Goal: Information Seeking & Learning: Learn about a topic

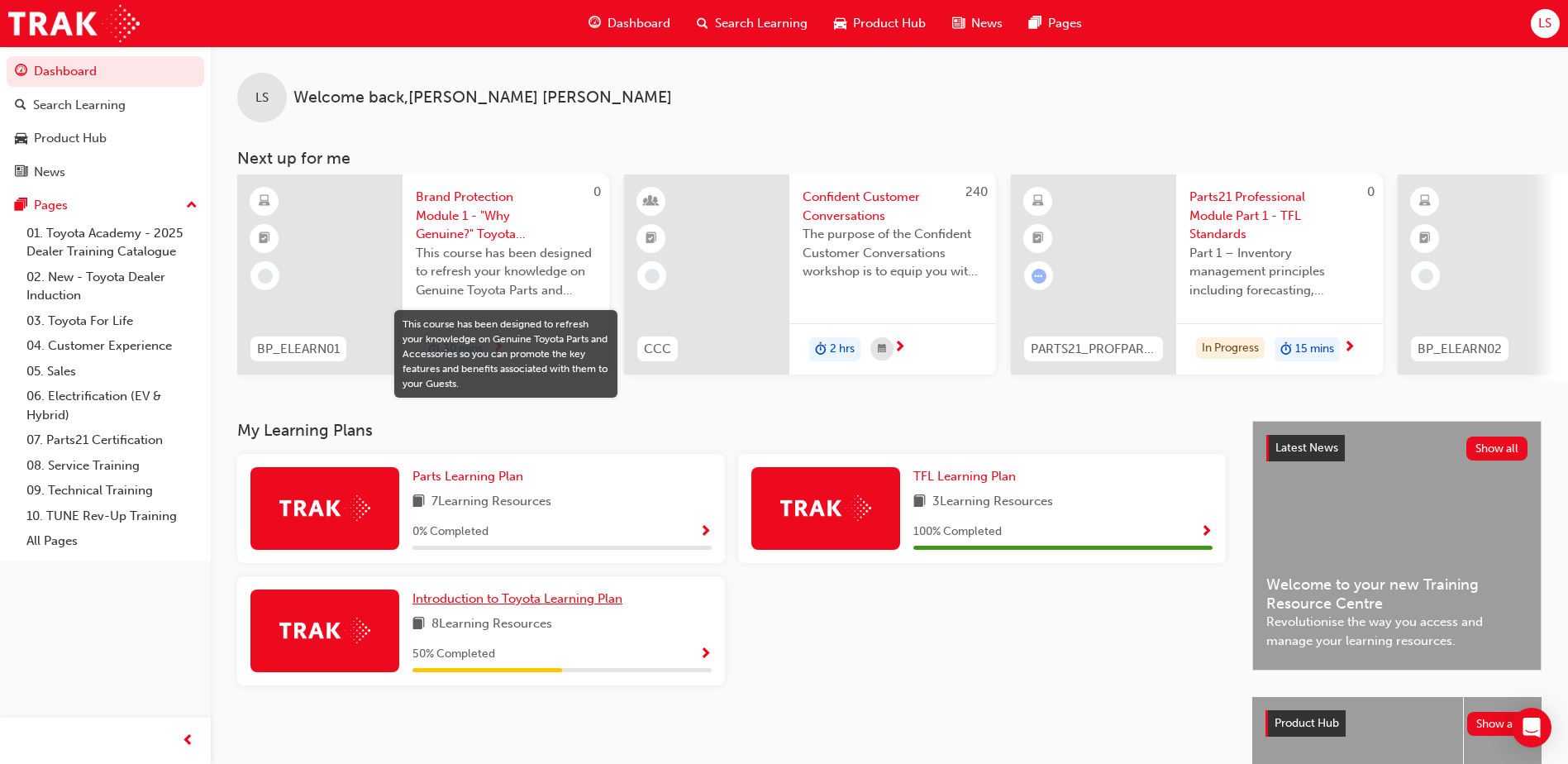
click at [523, 606] on span "Introduction to Toyota Learning Plan" at bounding box center [517, 599] width 210 height 15
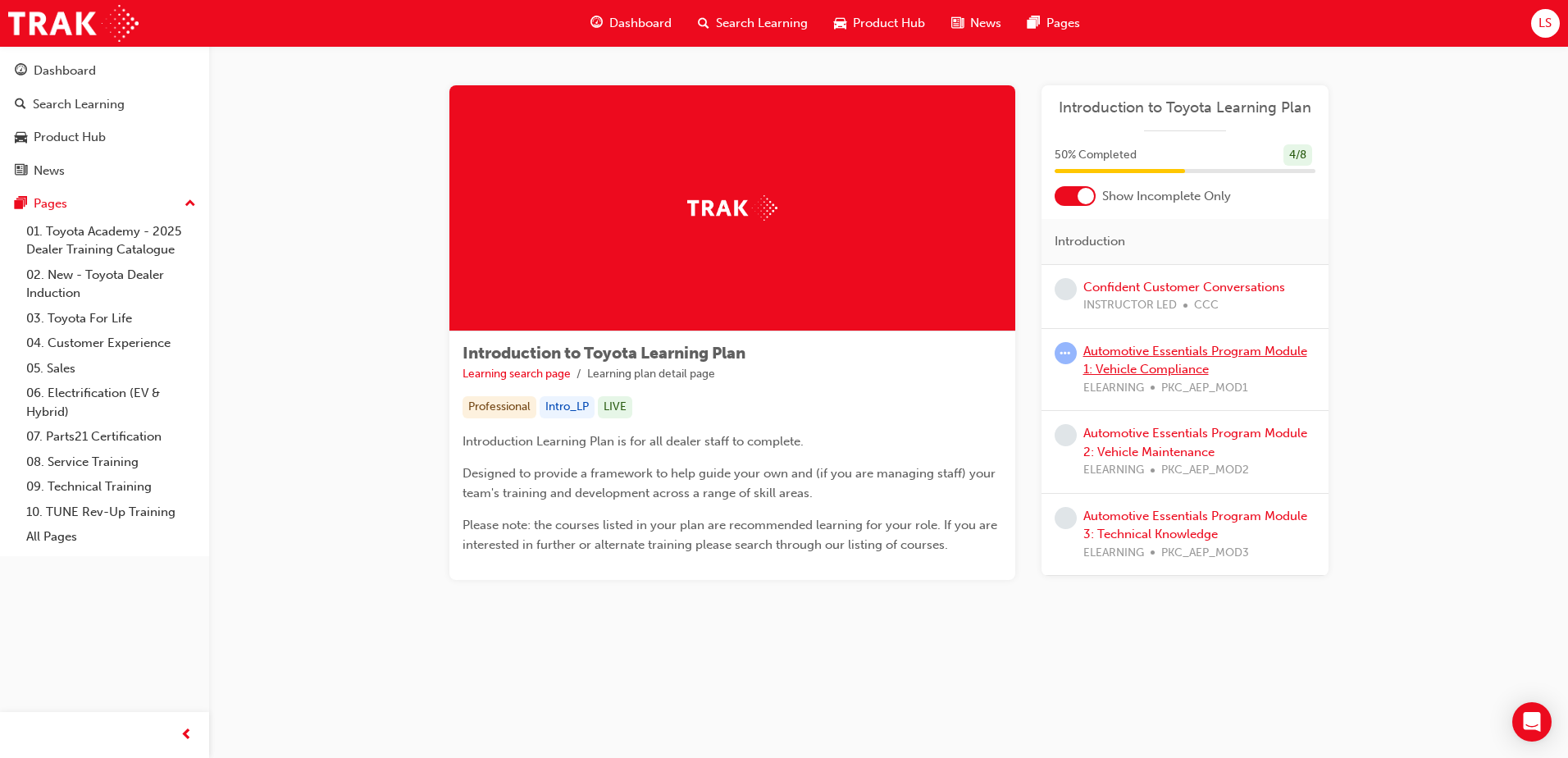
click at [1193, 365] on link "Automotive Essentials Program Module 1: Vehicle Compliance" at bounding box center [1195, 360] width 224 height 34
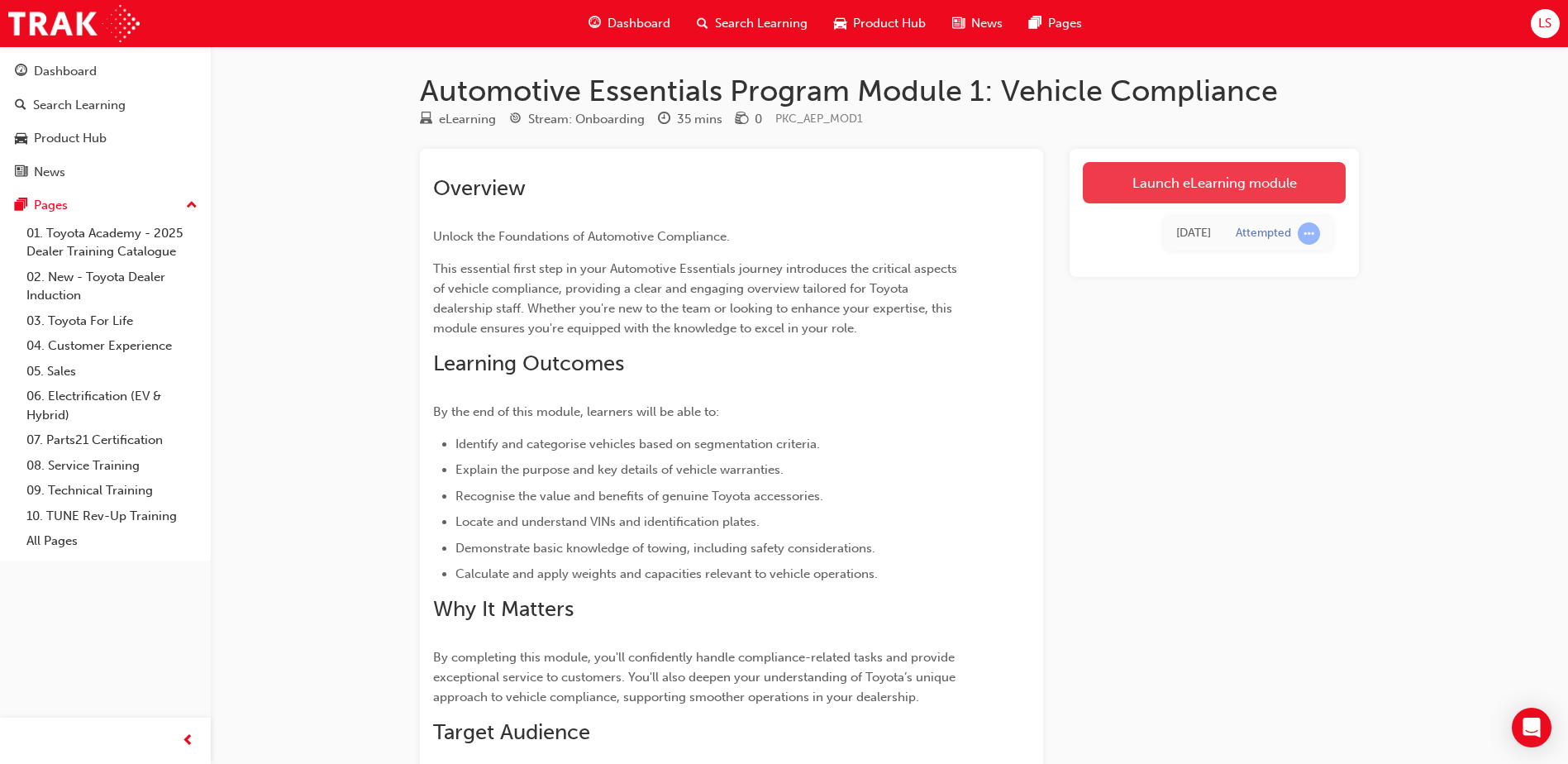
click at [1133, 183] on link "Launch eLearning module" at bounding box center [1215, 183] width 263 height 42
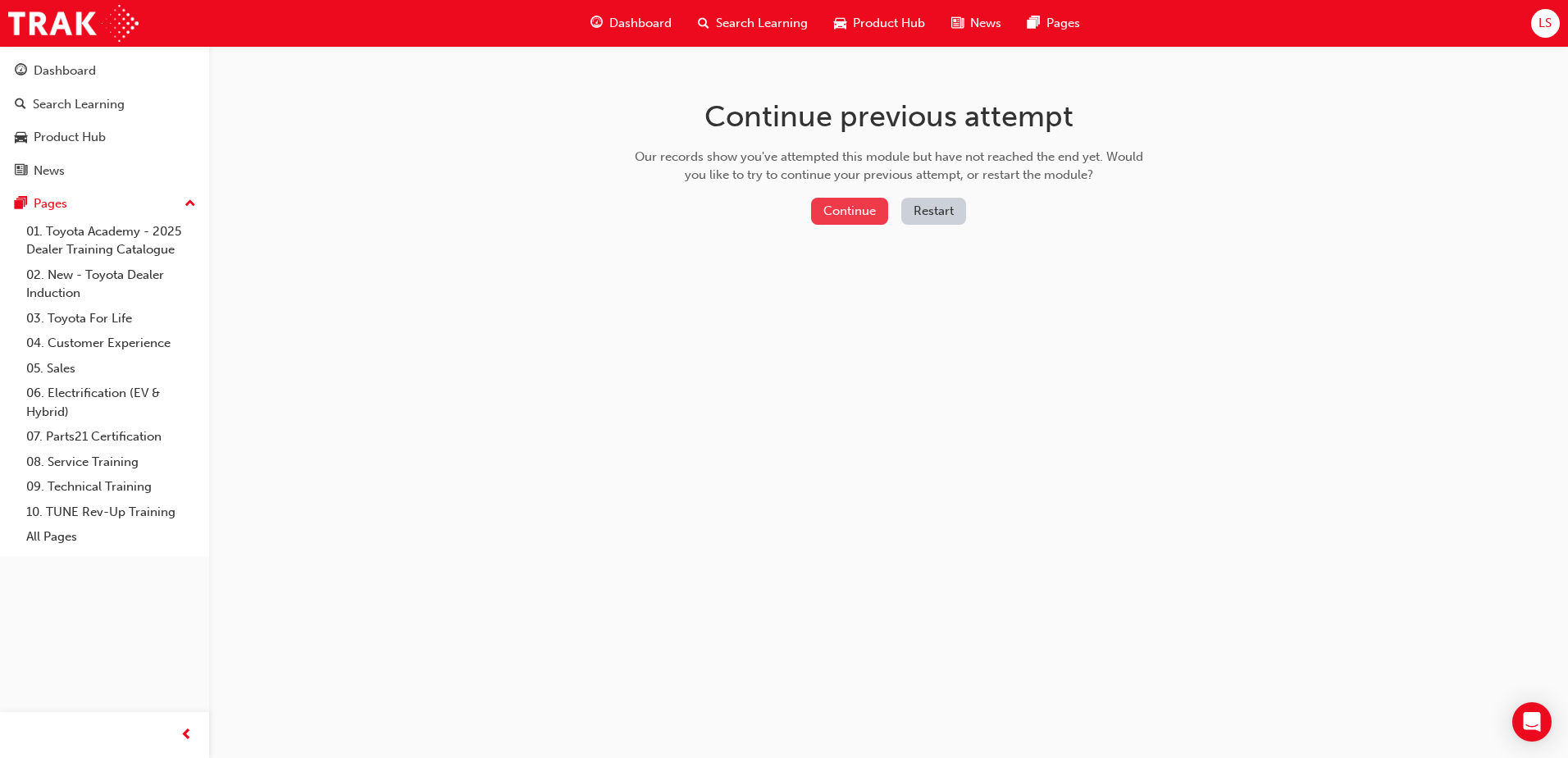
click at [851, 207] on button "Continue" at bounding box center [850, 211] width 77 height 28
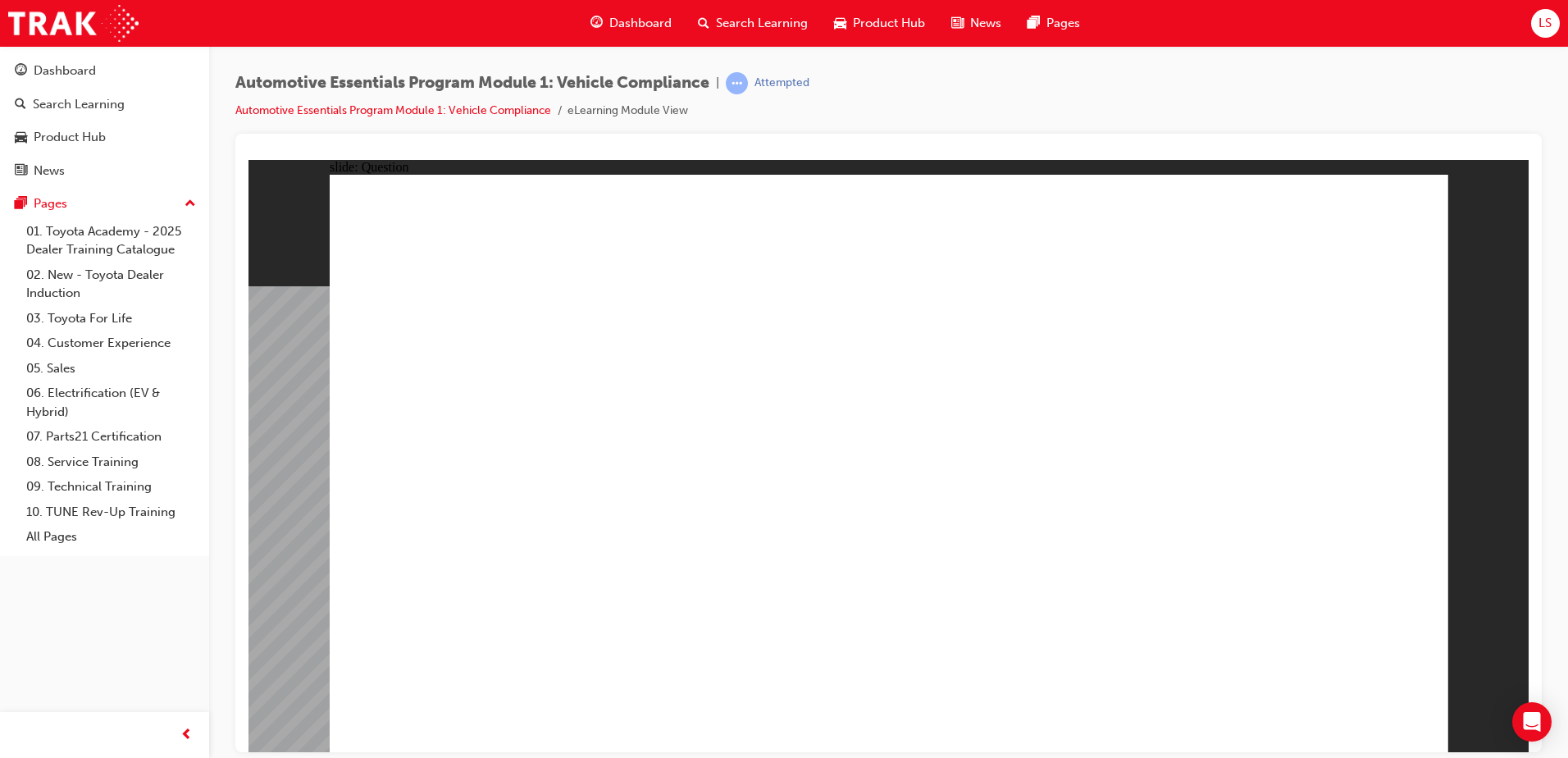
radio input "true"
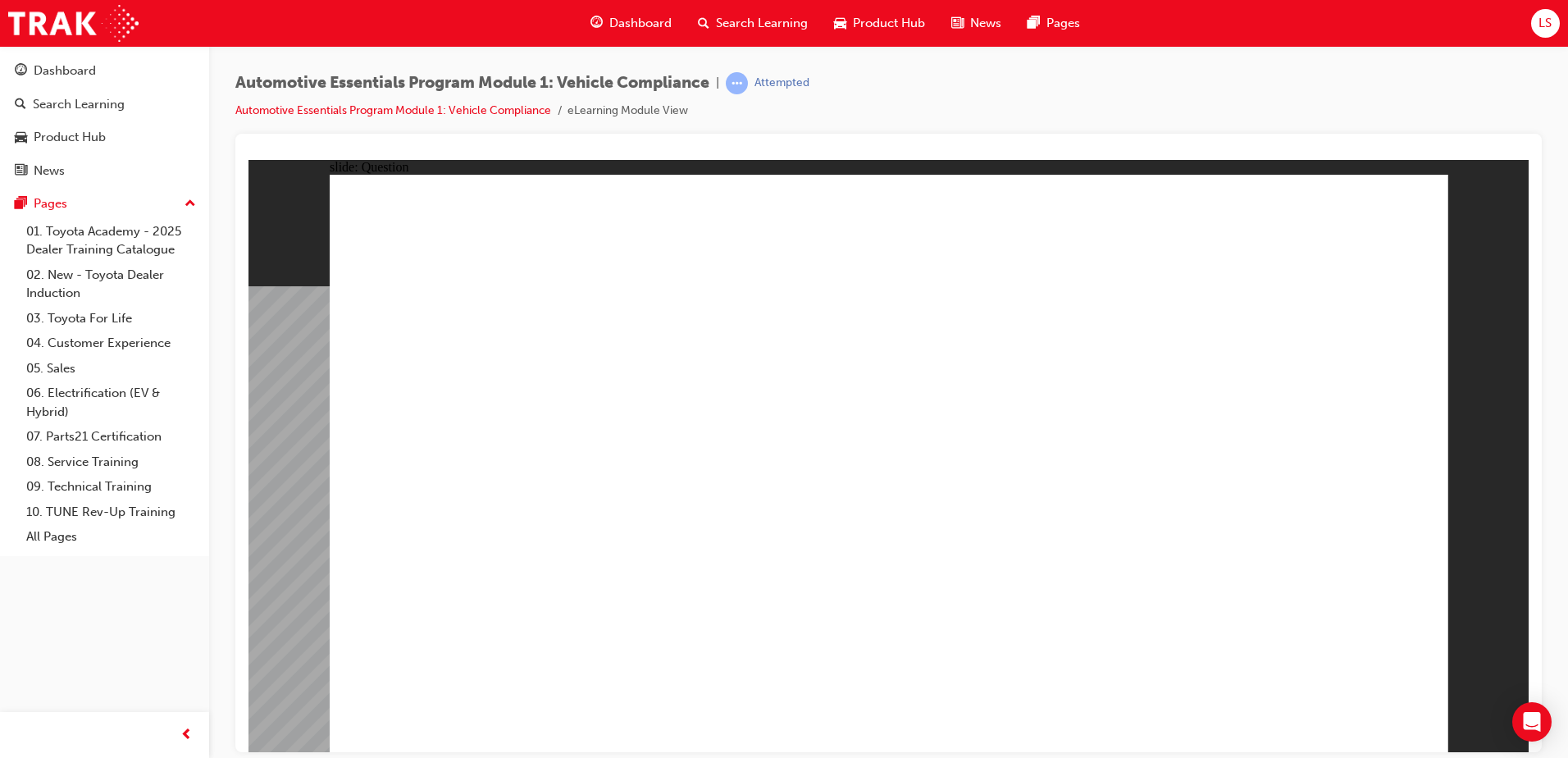
radio input "true"
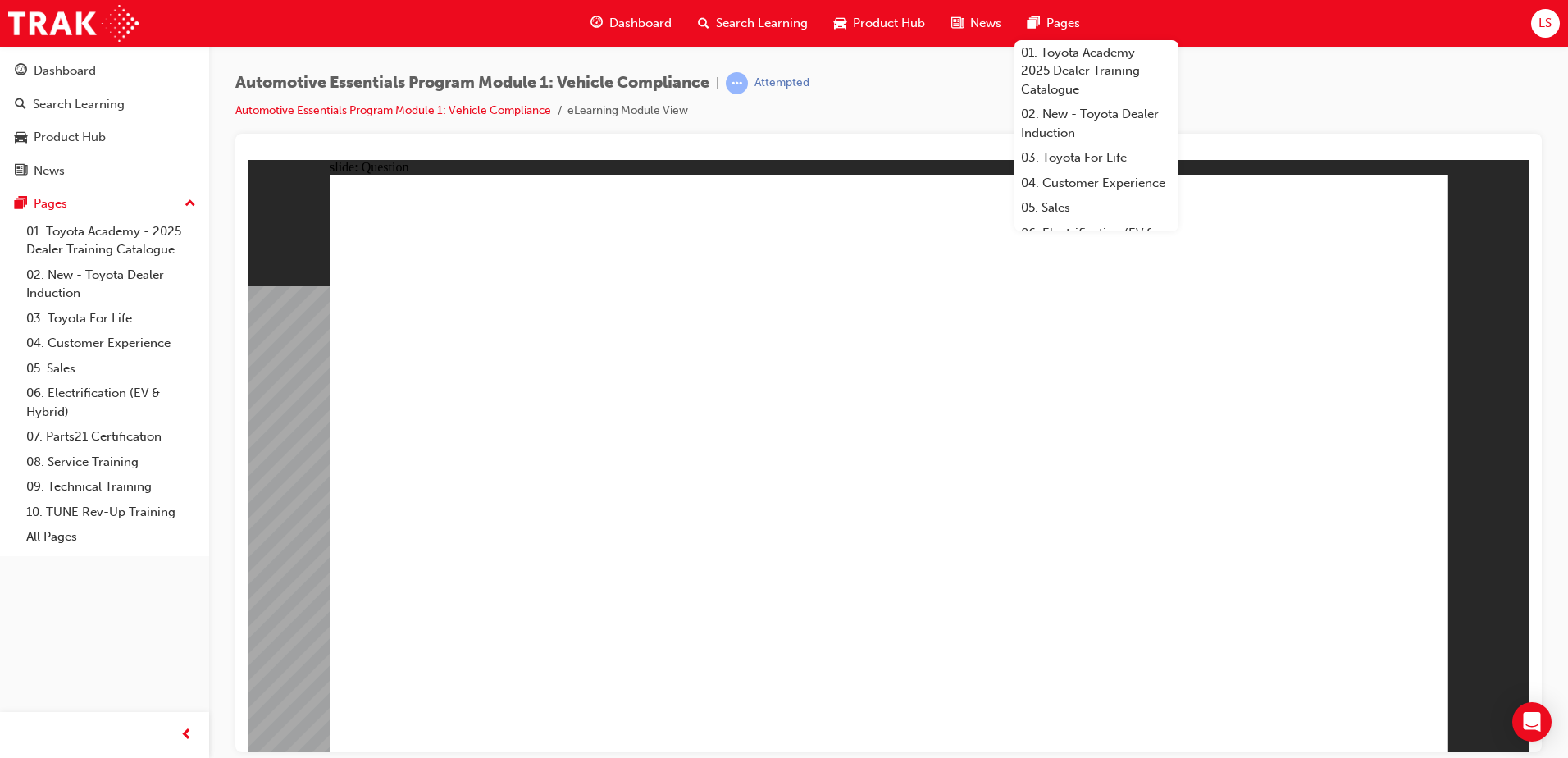
radio input "true"
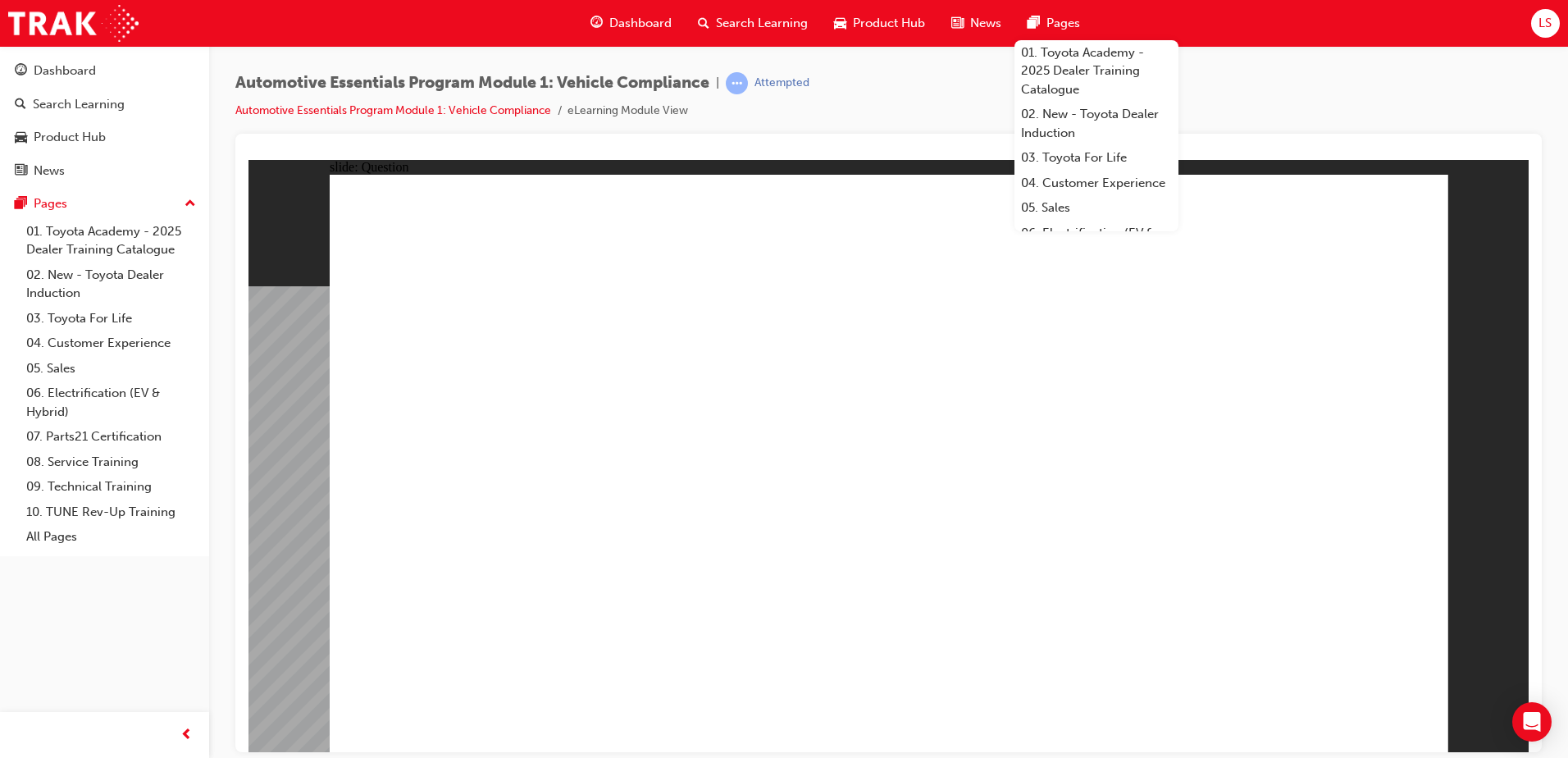
radio input "true"
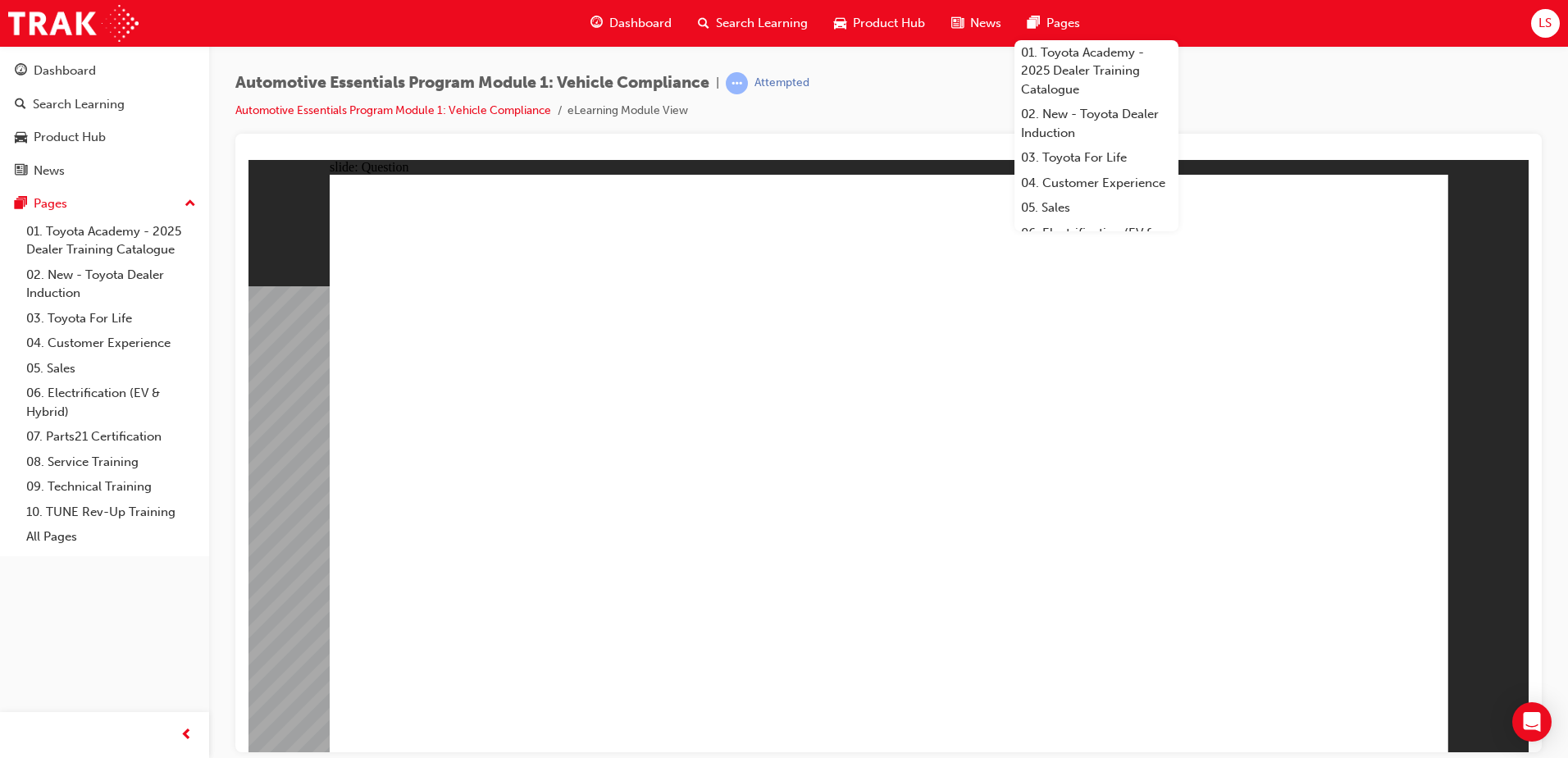
radio input "true"
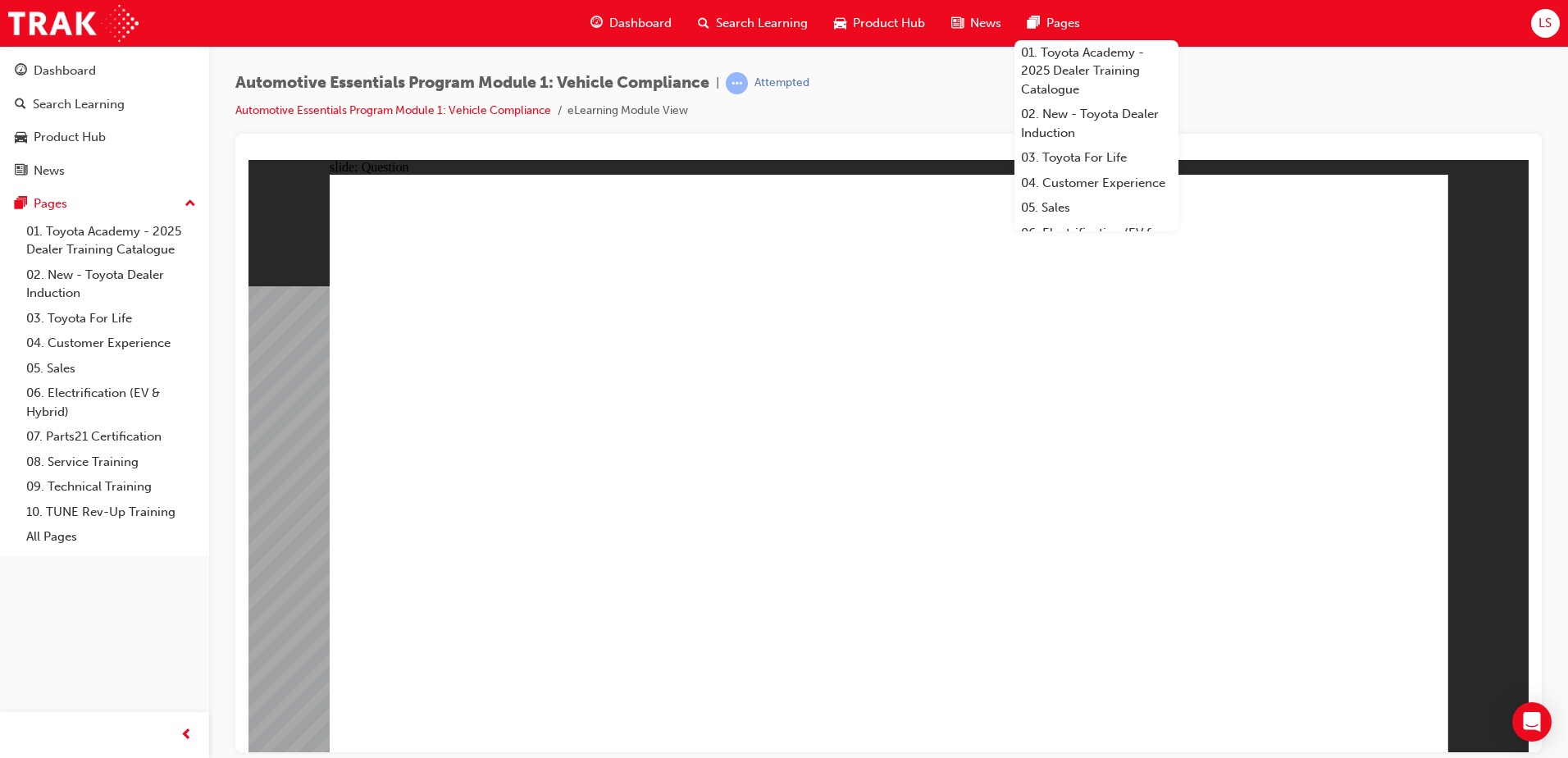
radio input "true"
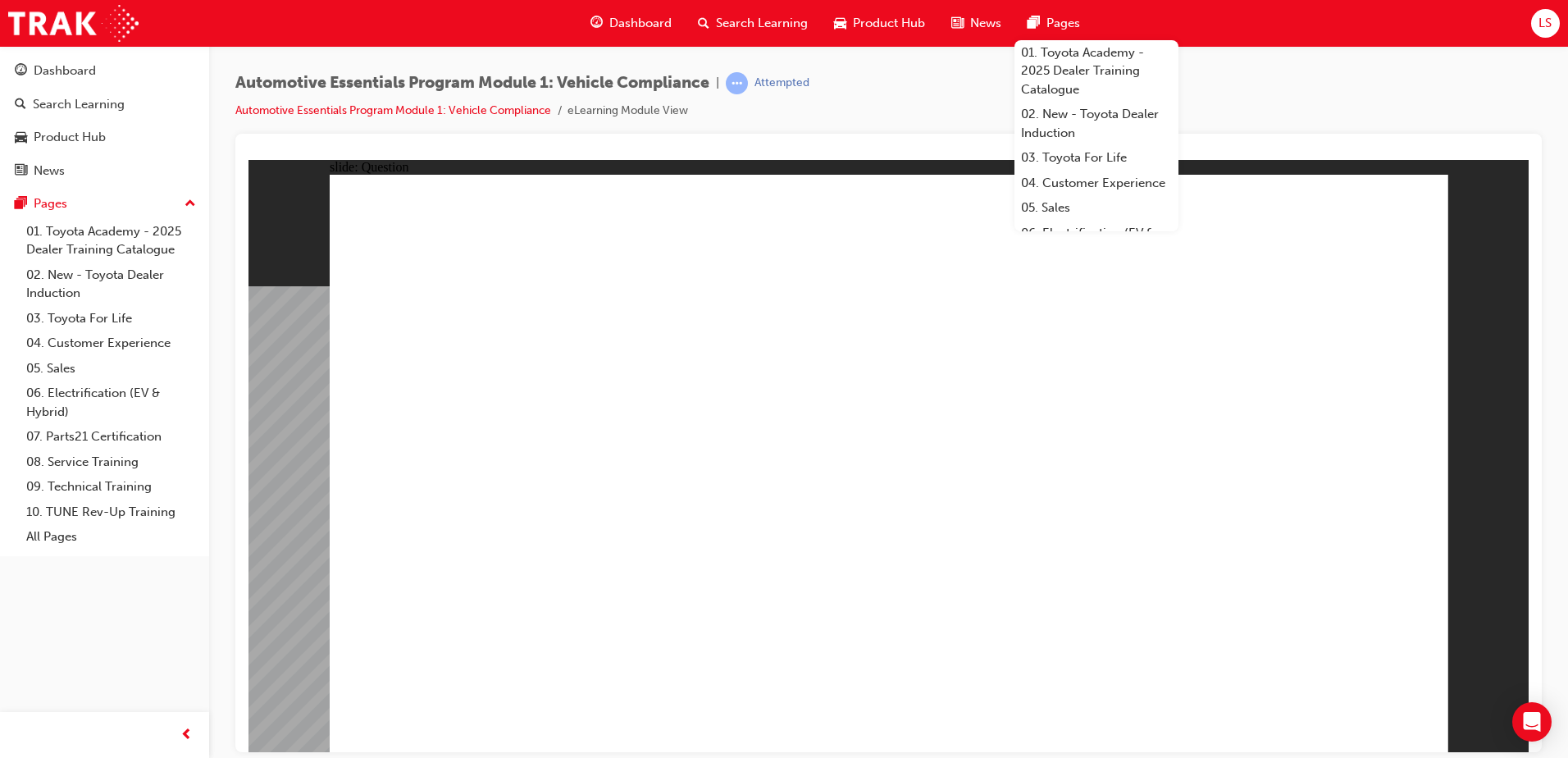
radio input "true"
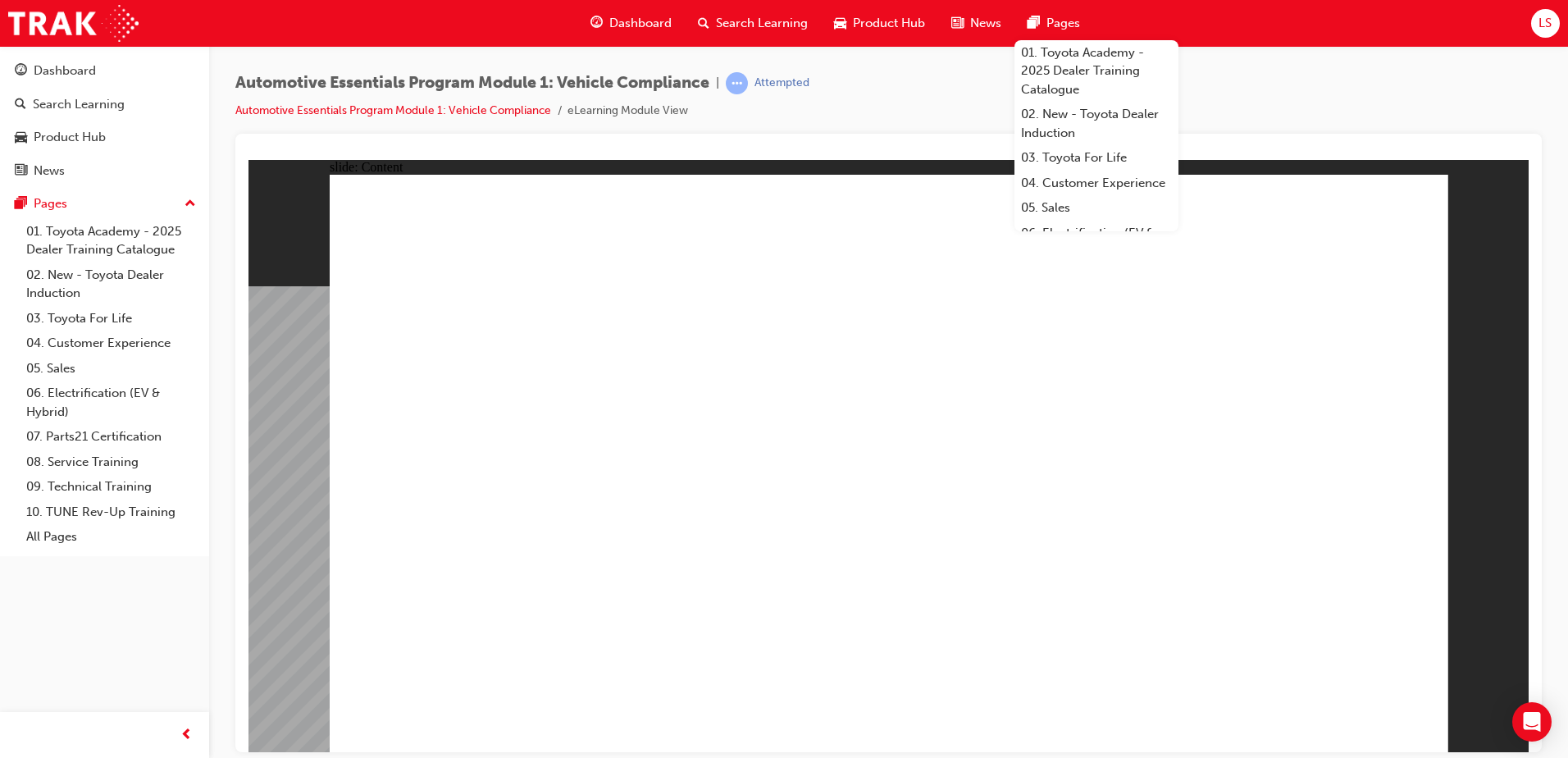
drag, startPoint x: 1419, startPoint y: 211, endPoint x: 1398, endPoint y: 220, distance: 22.8
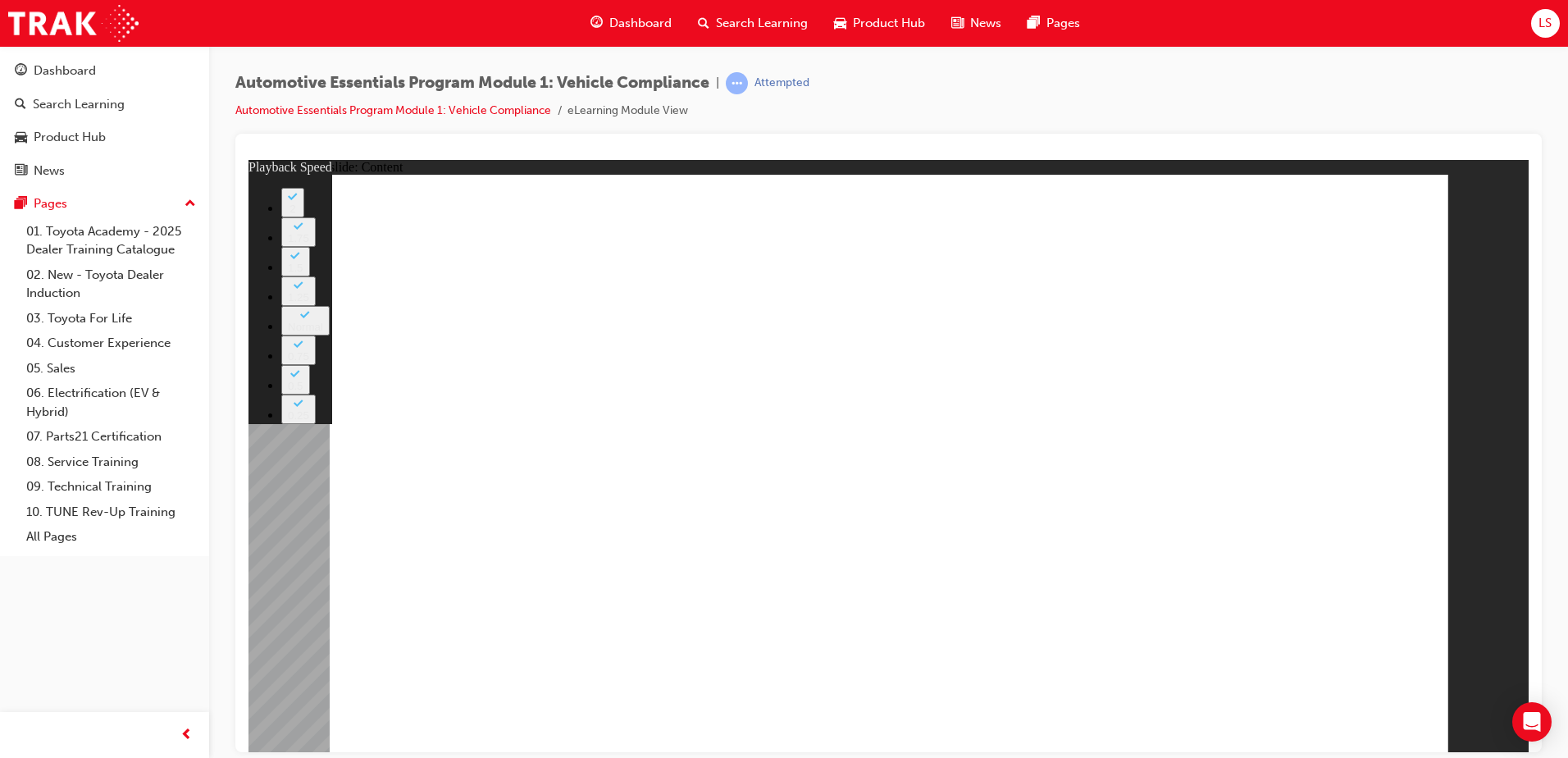
type input "43"
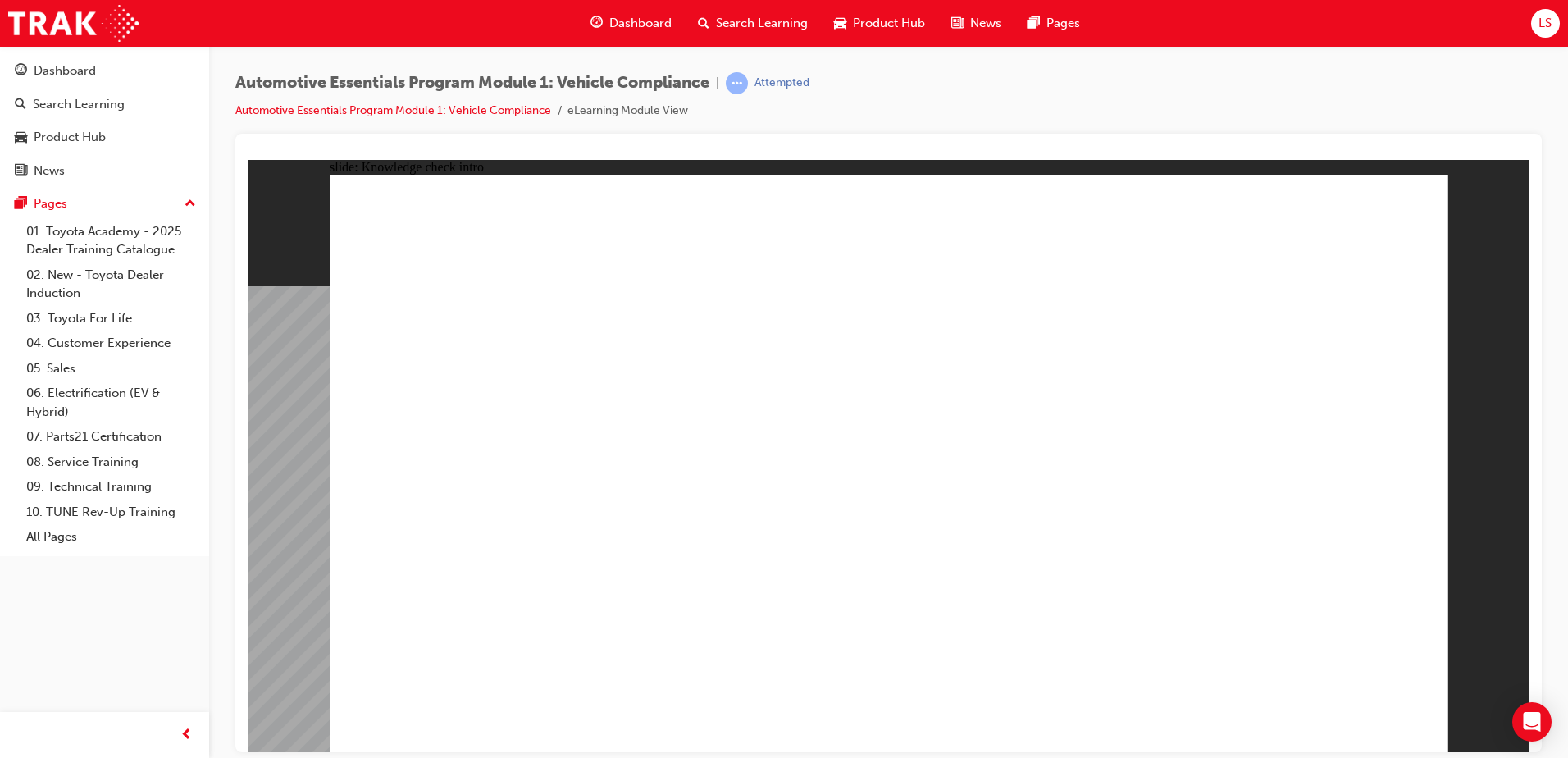
radio input "true"
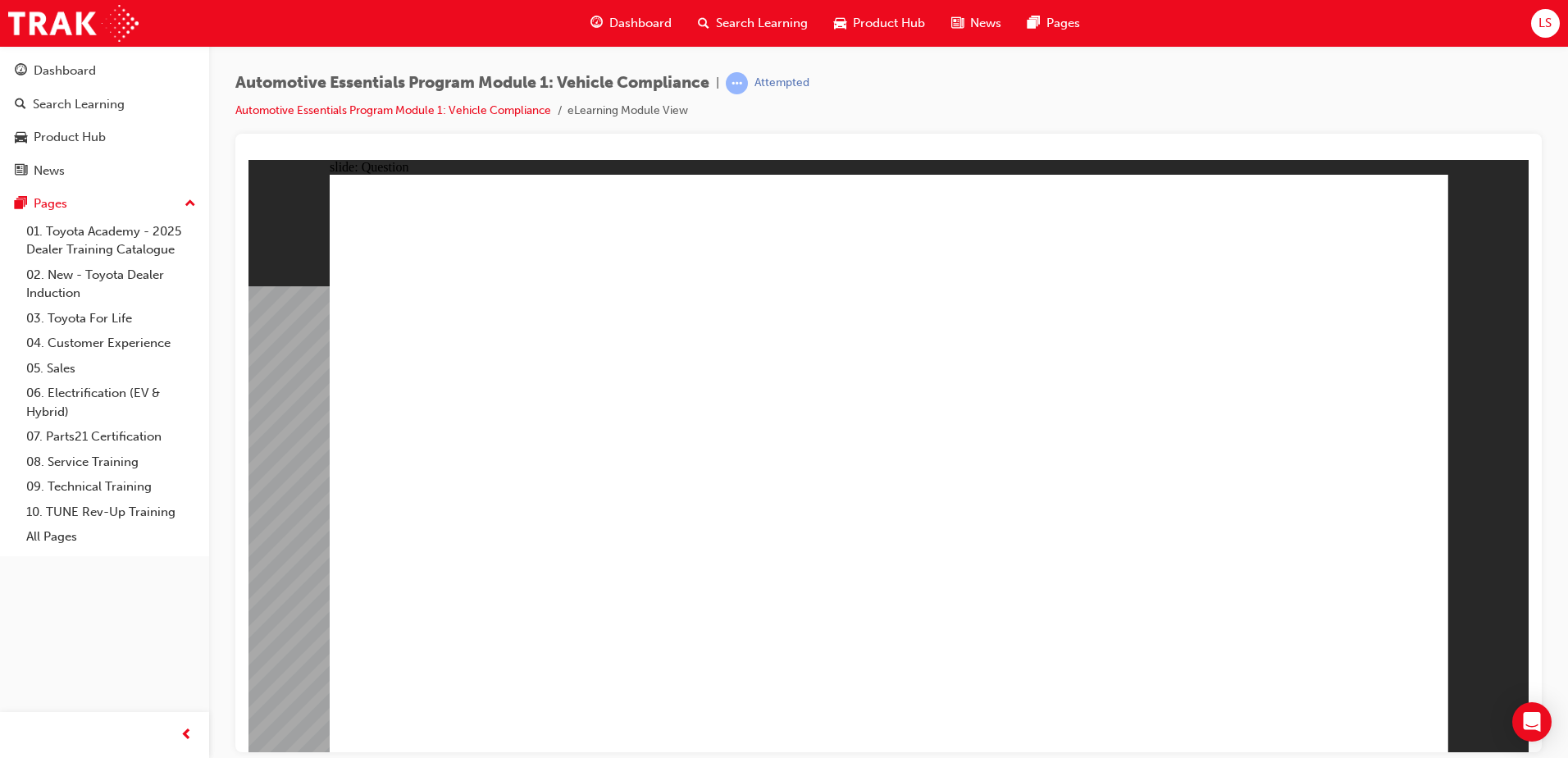
drag, startPoint x: 876, startPoint y: 419, endPoint x: 922, endPoint y: 400, distance: 49.8
radio input "true"
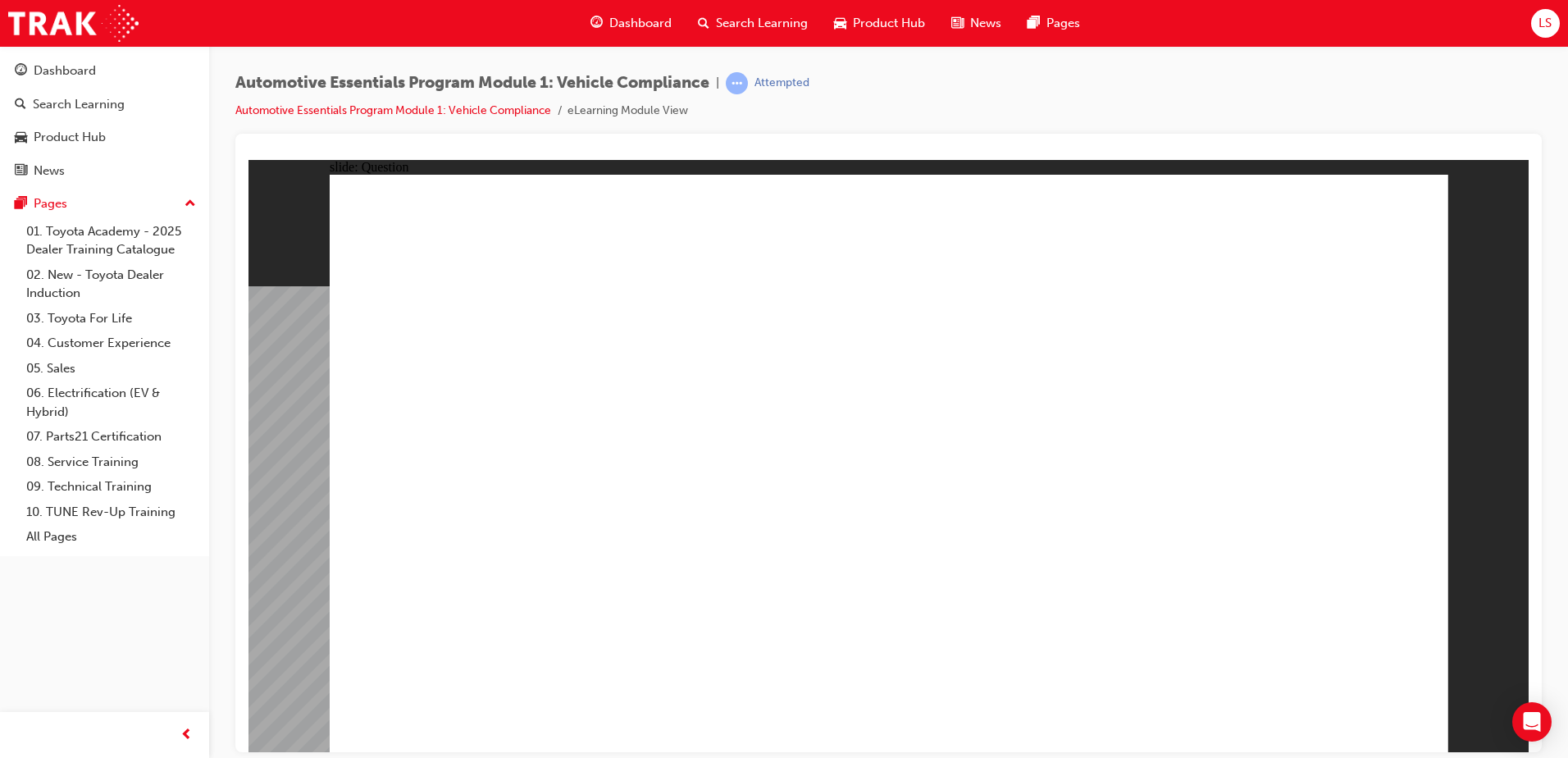
radio input "true"
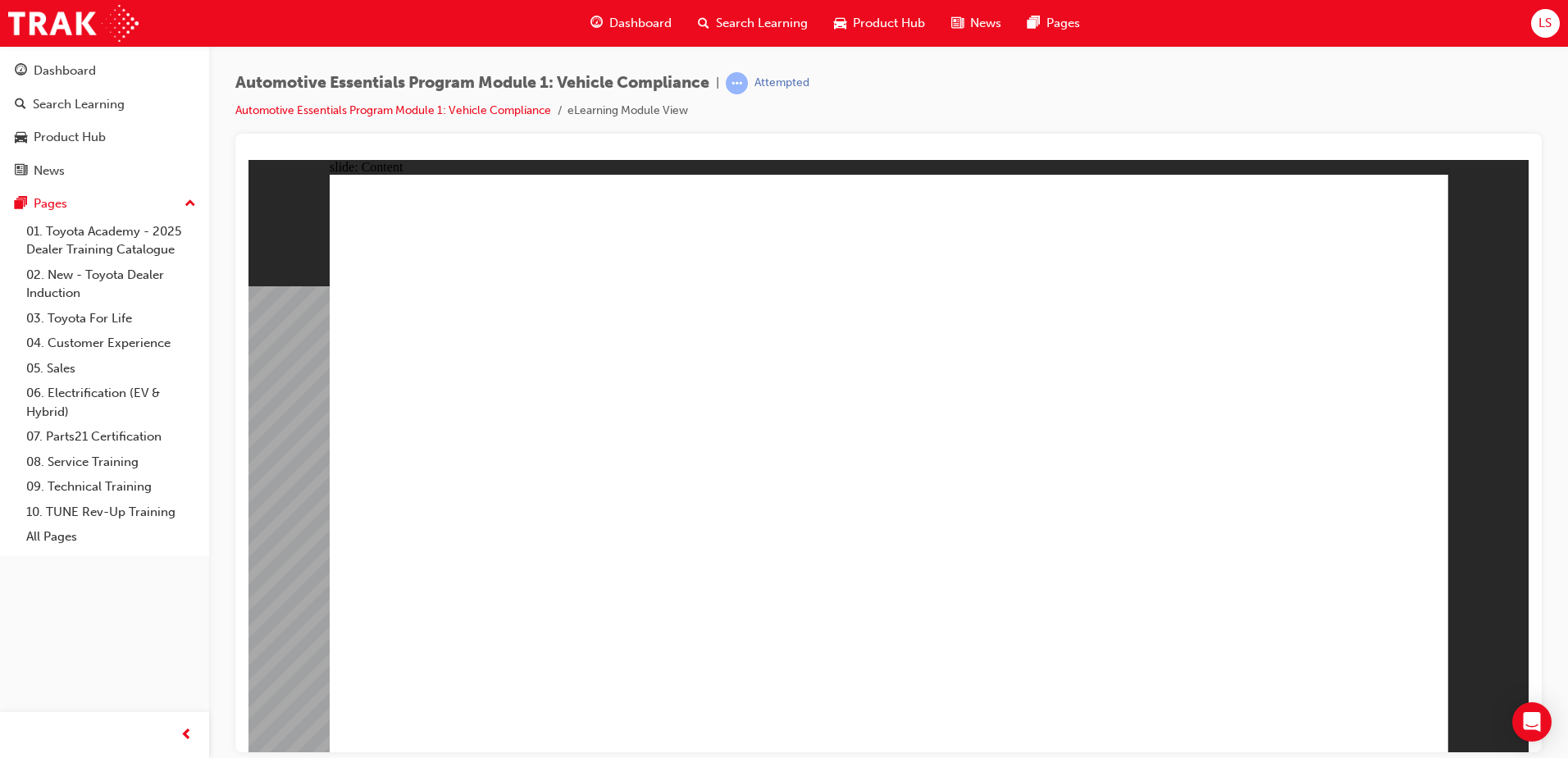
drag, startPoint x: 1390, startPoint y: 201, endPoint x: 1360, endPoint y: 219, distance: 35.0
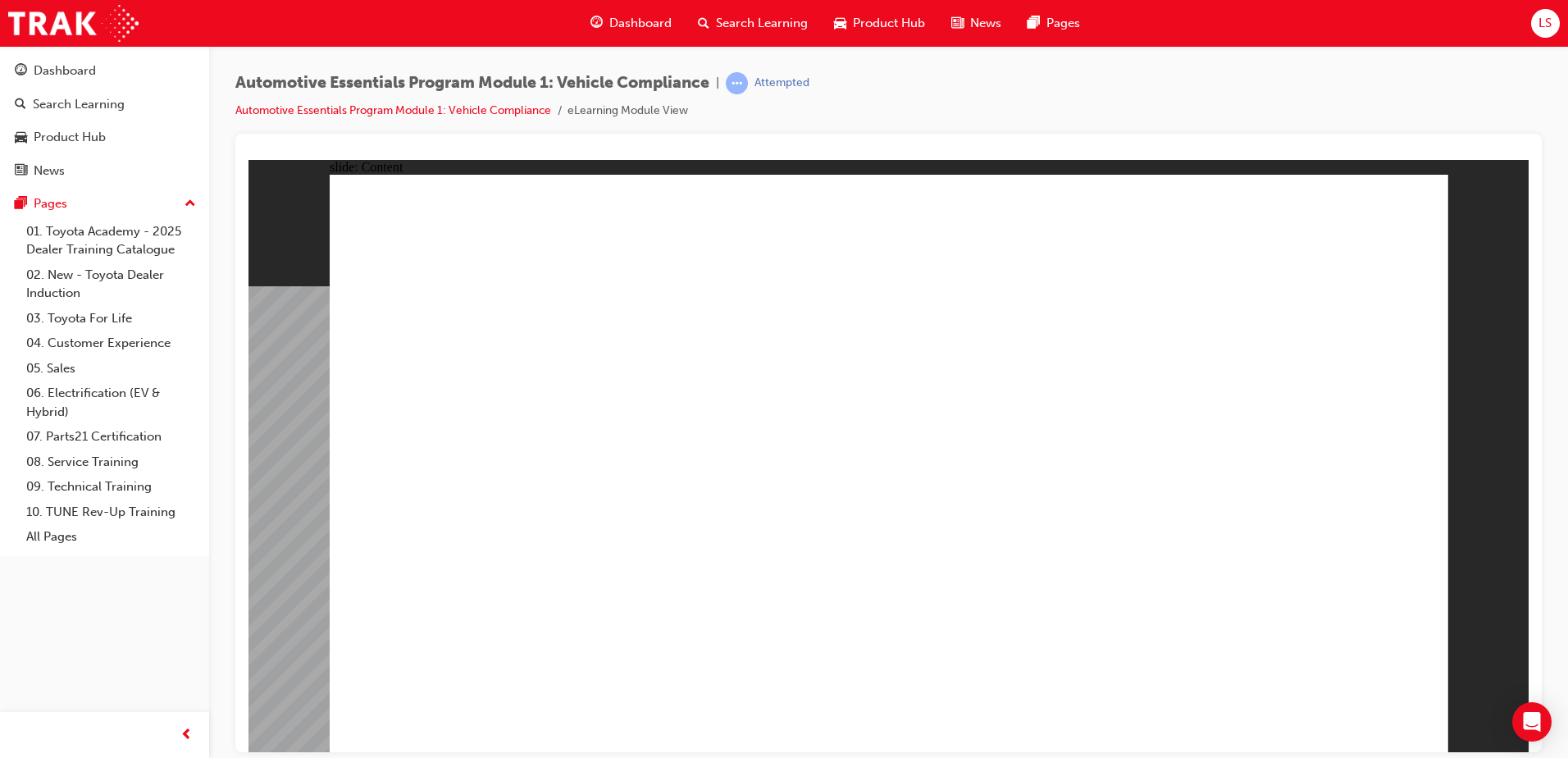
drag, startPoint x: 1029, startPoint y: 471, endPoint x: 1089, endPoint y: 481, distance: 60.8
drag, startPoint x: 1146, startPoint y: 422, endPoint x: 1109, endPoint y: 439, distance: 40.7
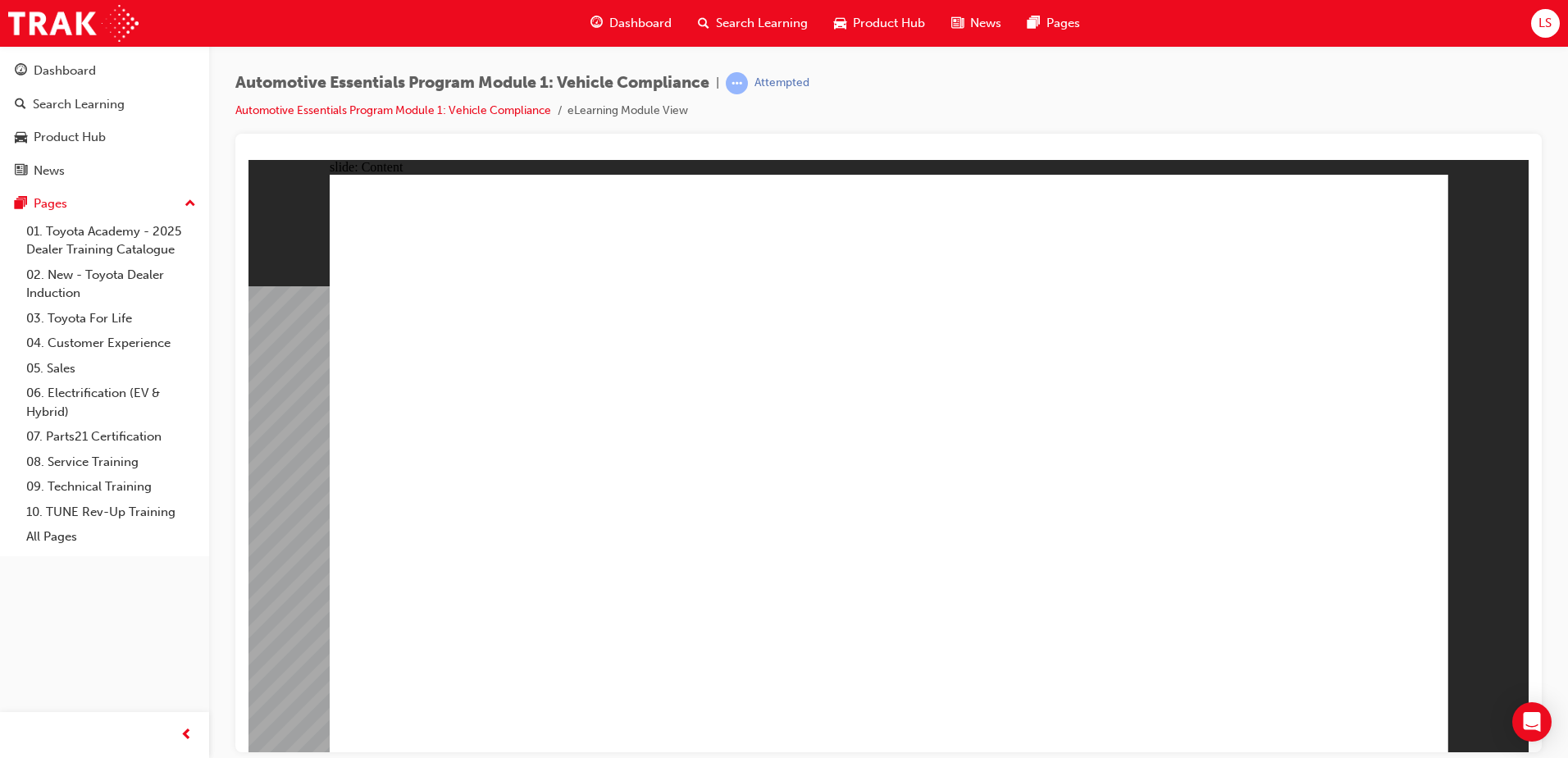
radio input "true"
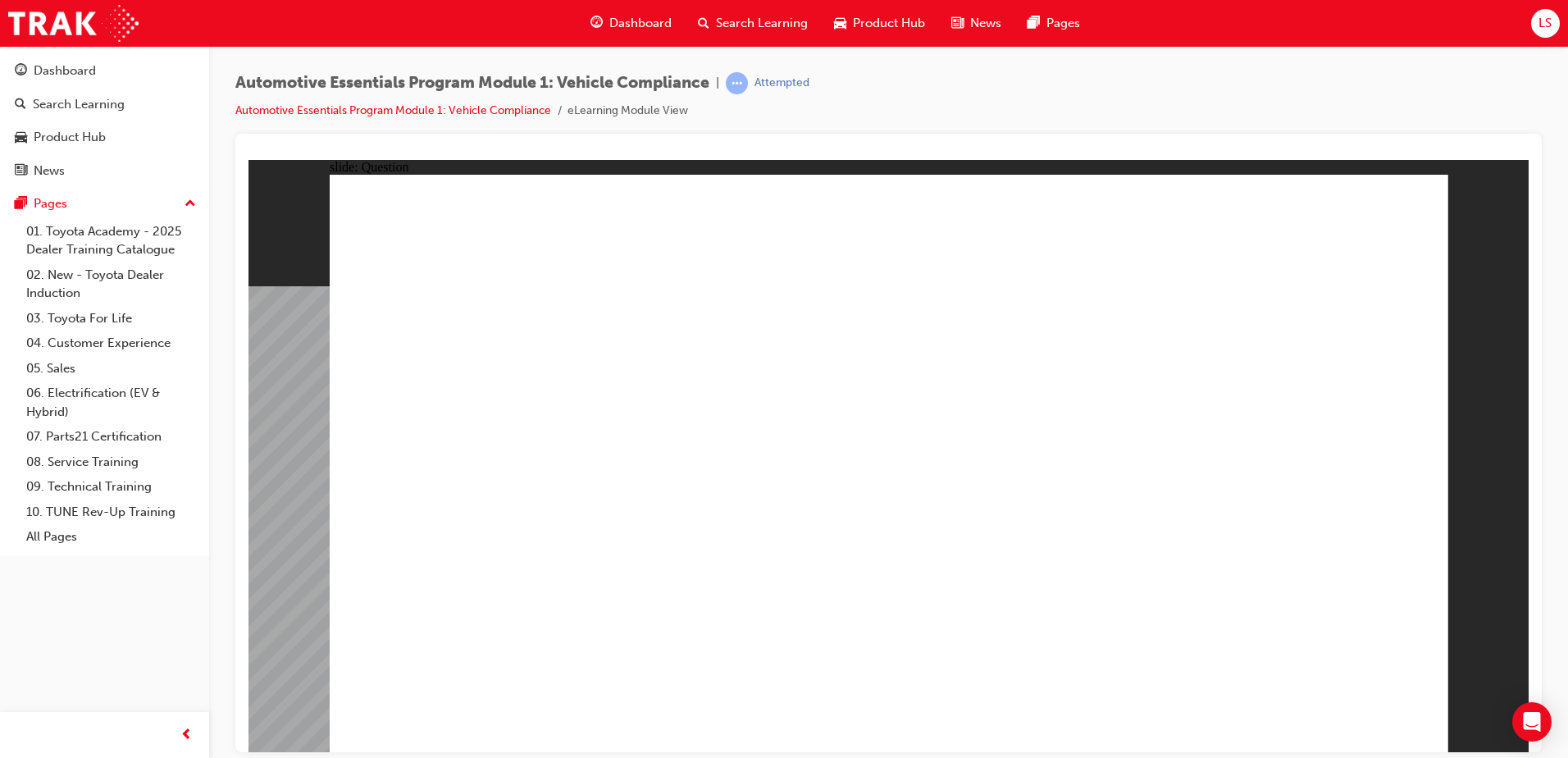
radio input "true"
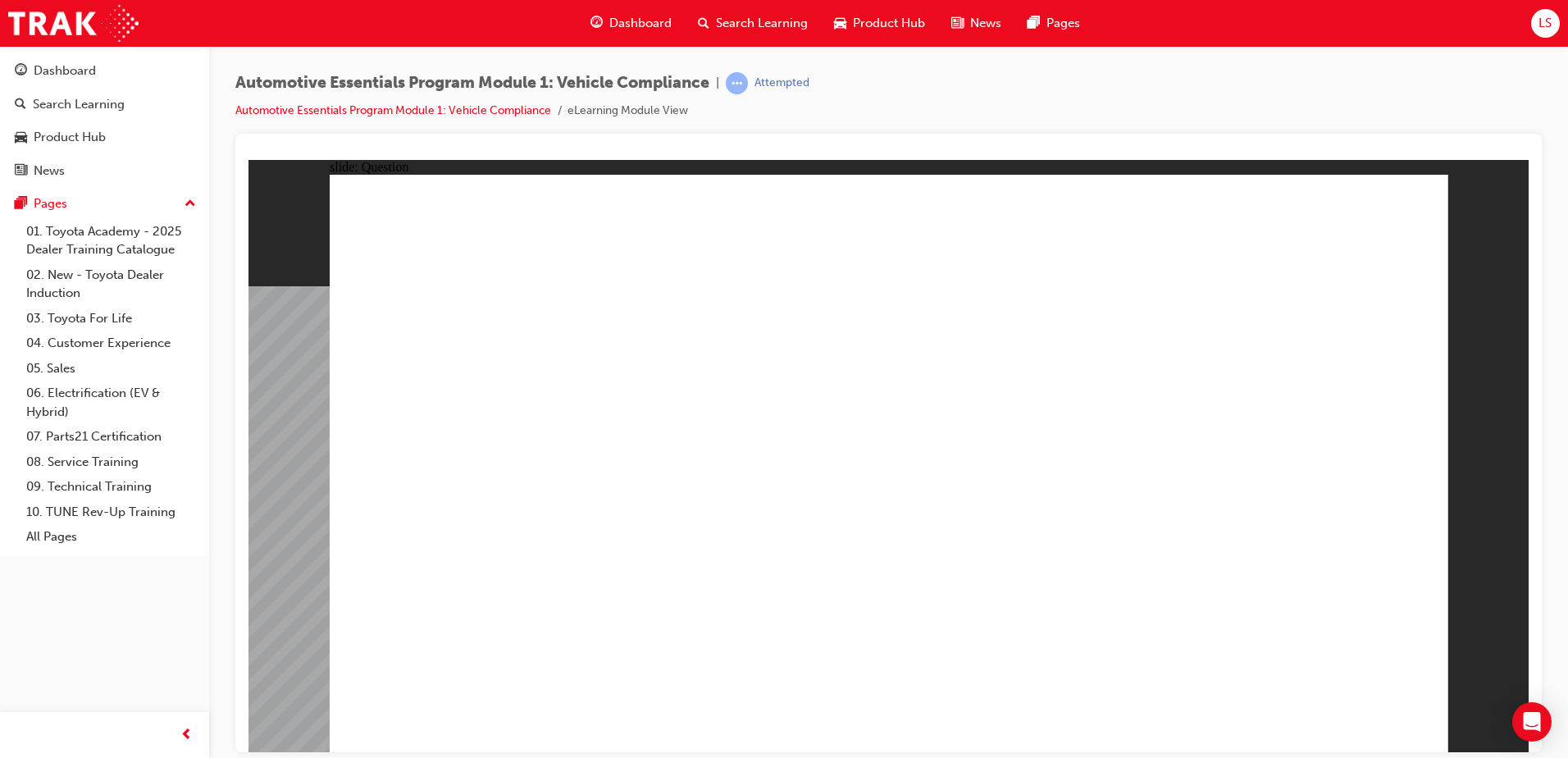
radio input "true"
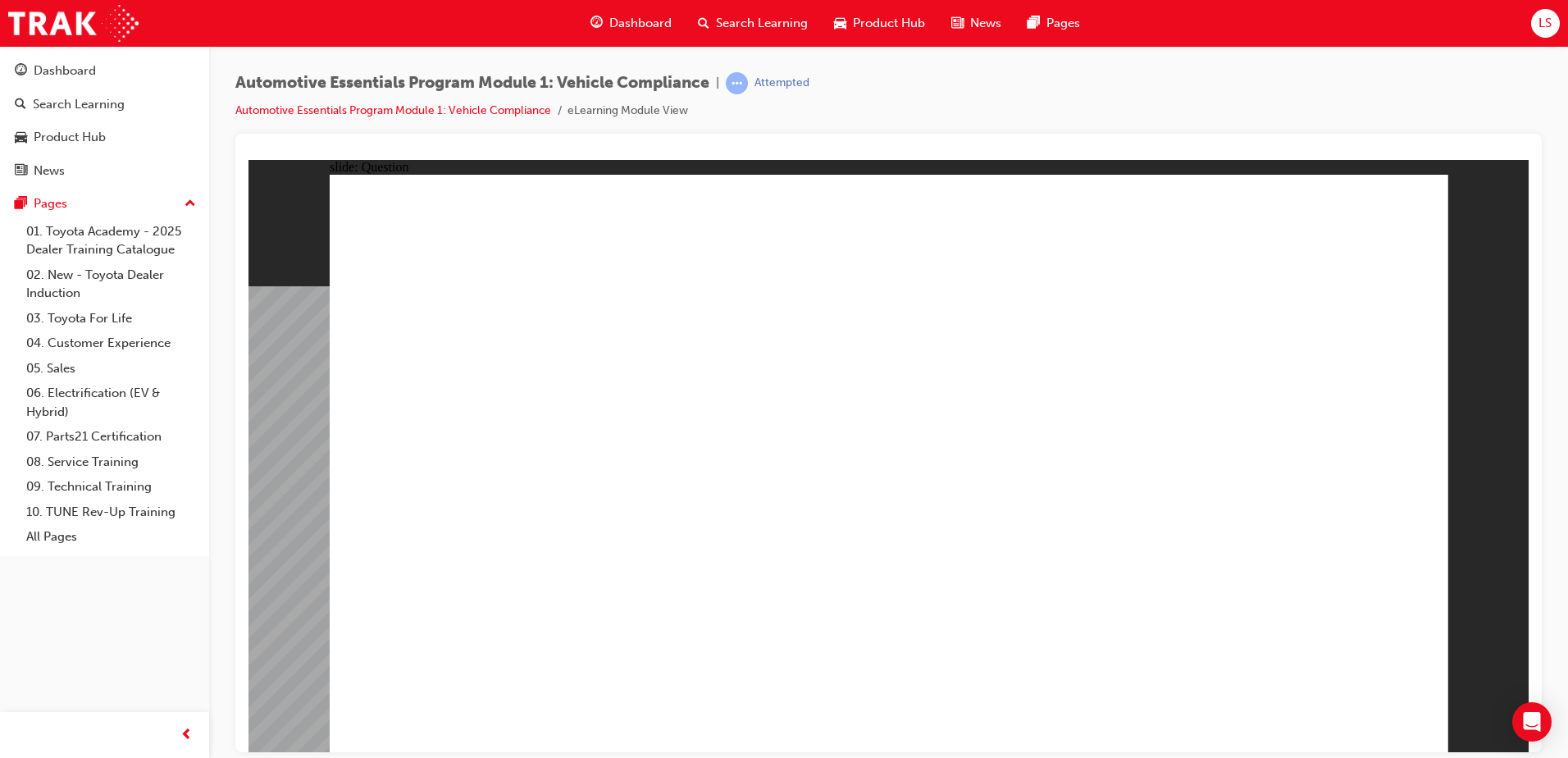
radio input "true"
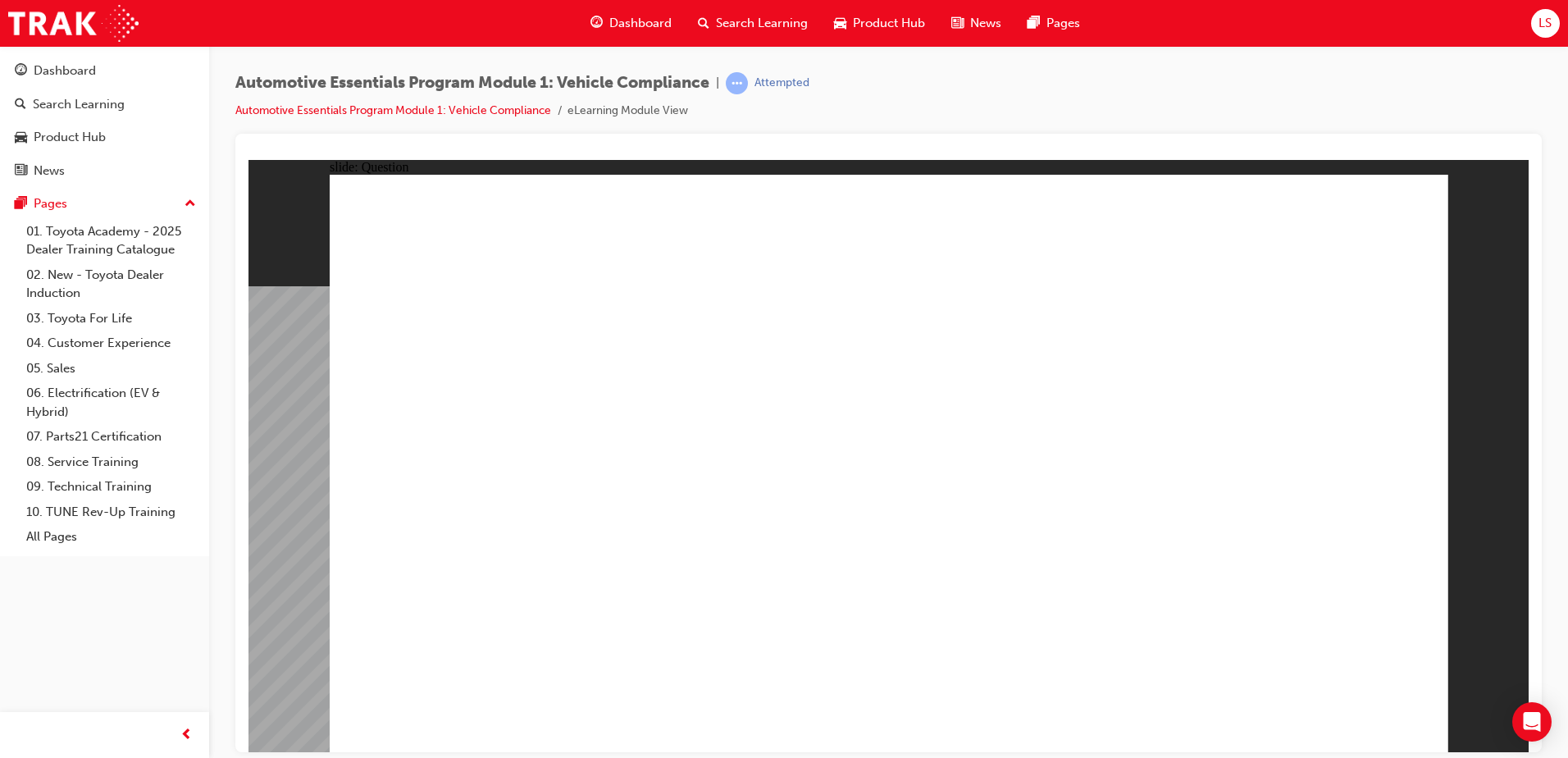
radio input "true"
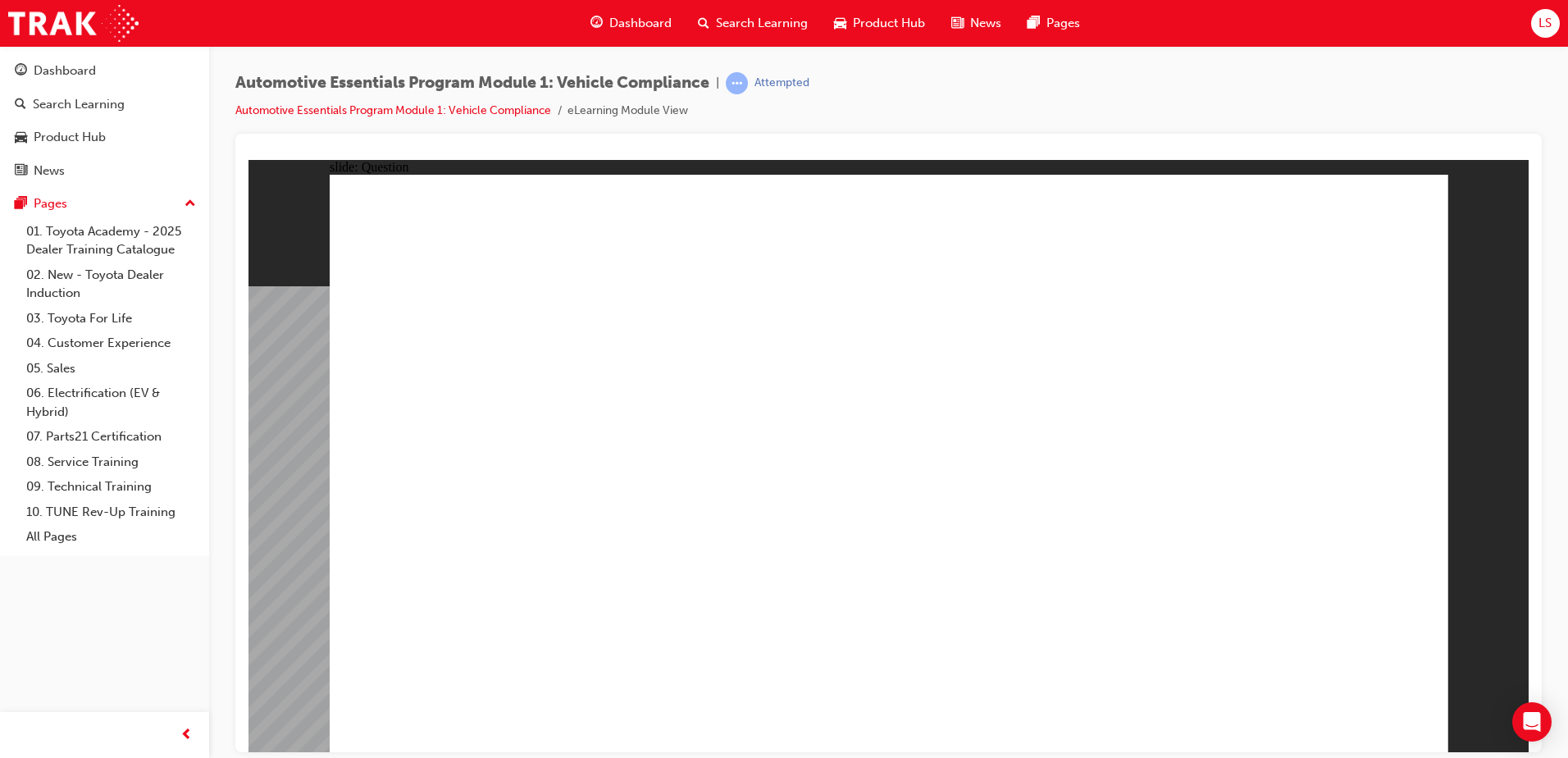
radio input "true"
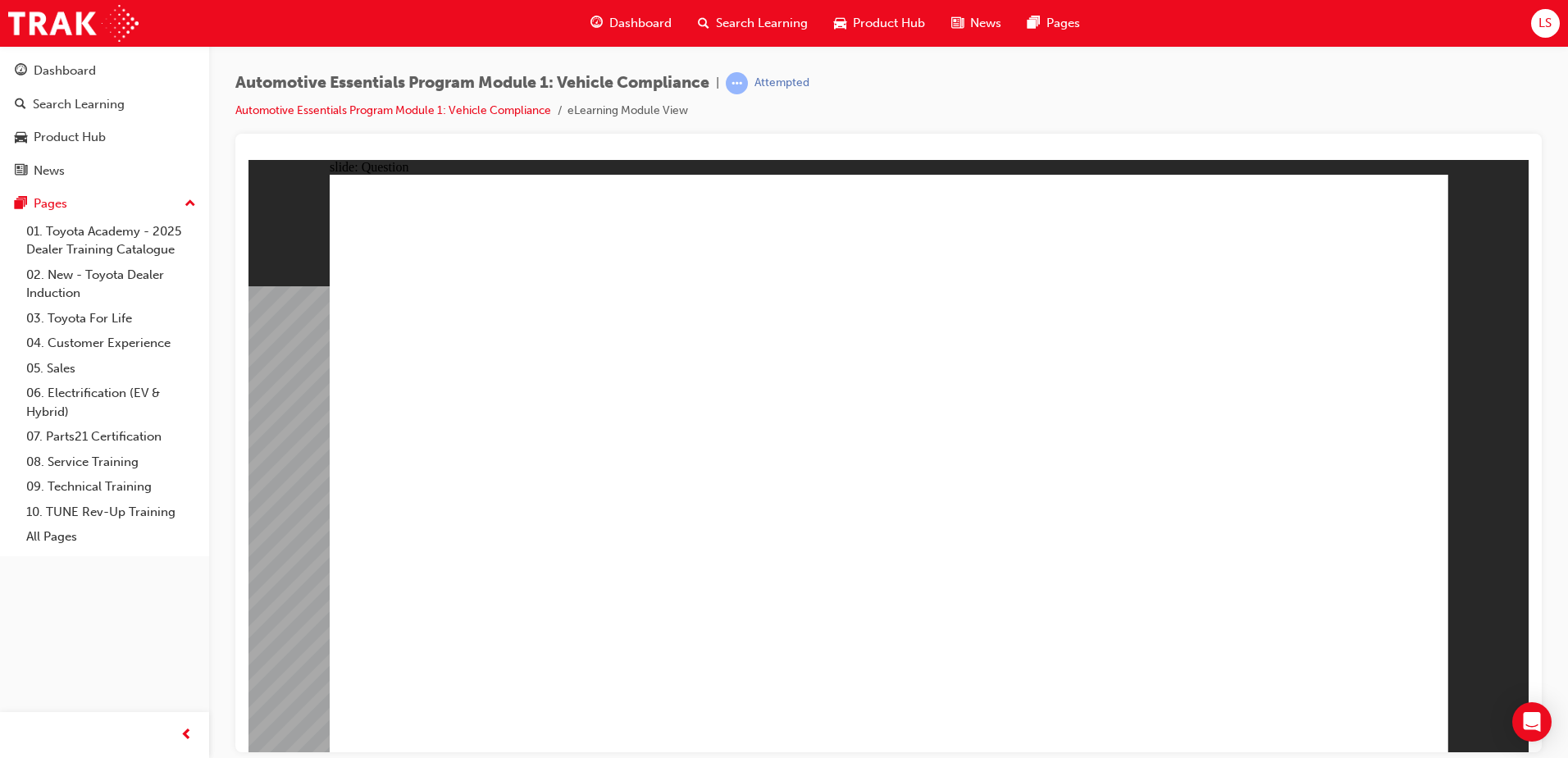
radio input "true"
drag, startPoint x: 890, startPoint y: 581, endPoint x: 863, endPoint y: 569, distance: 29.5
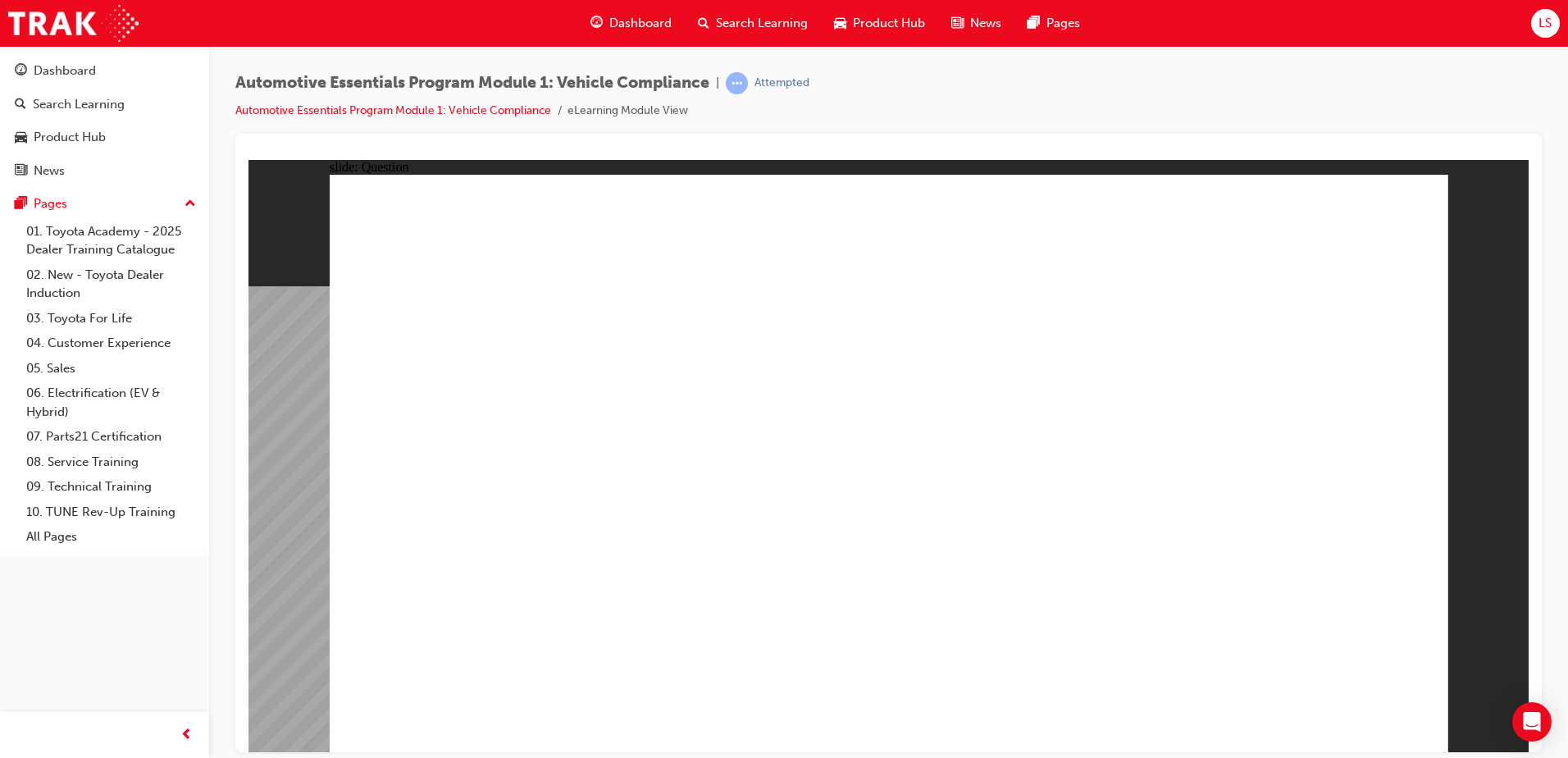
radio input "true"
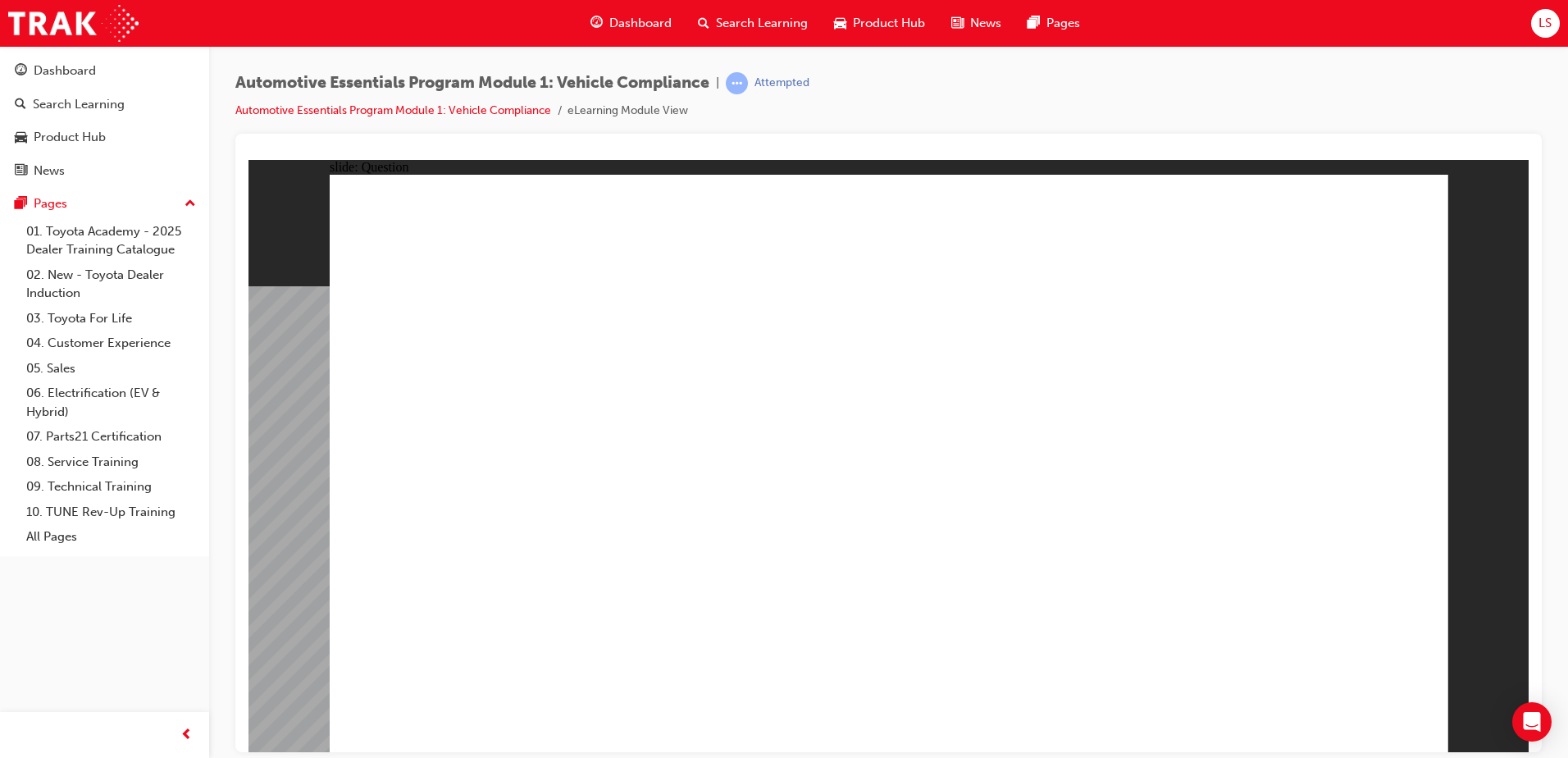
radio input "true"
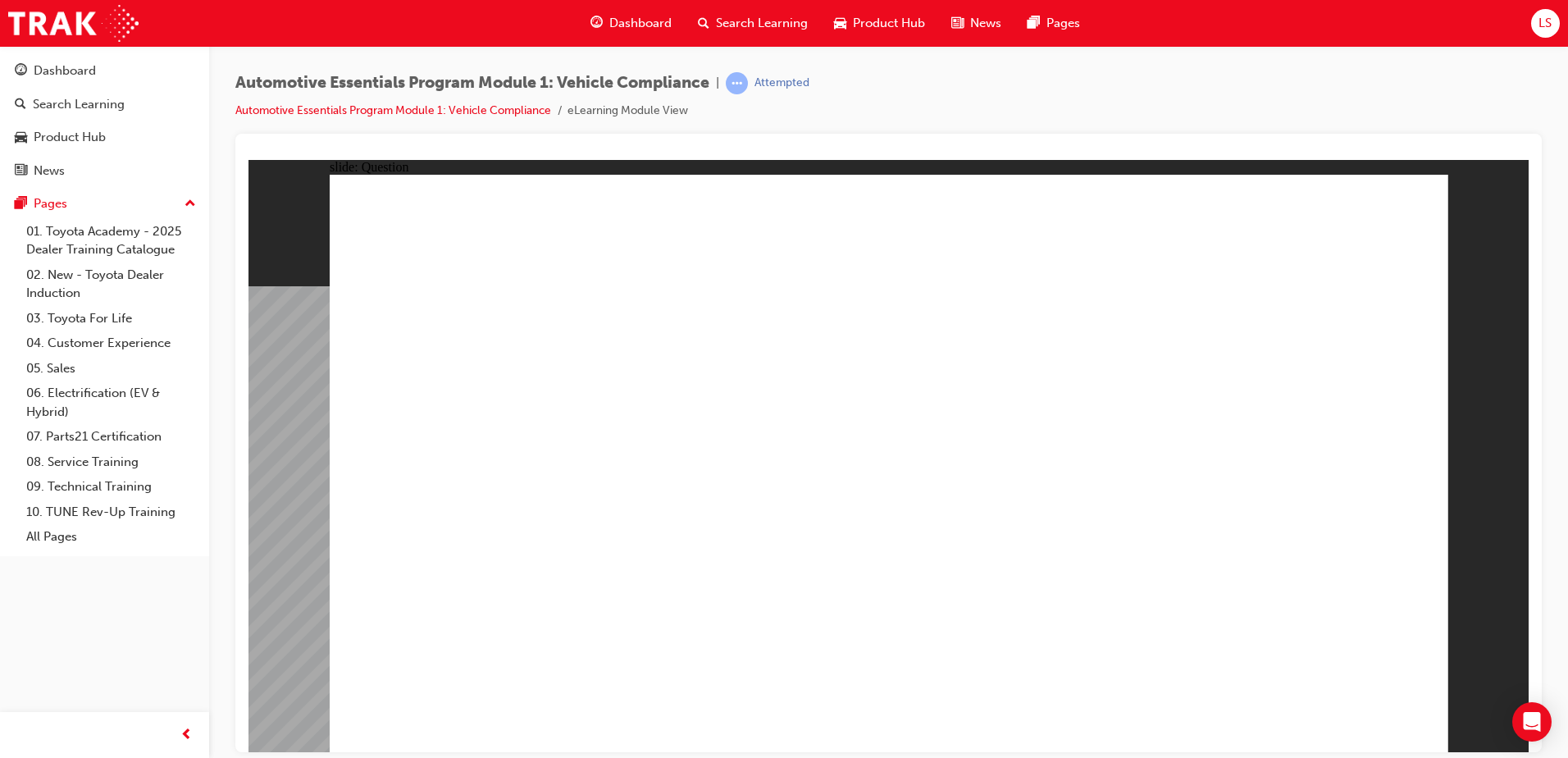
radio input "true"
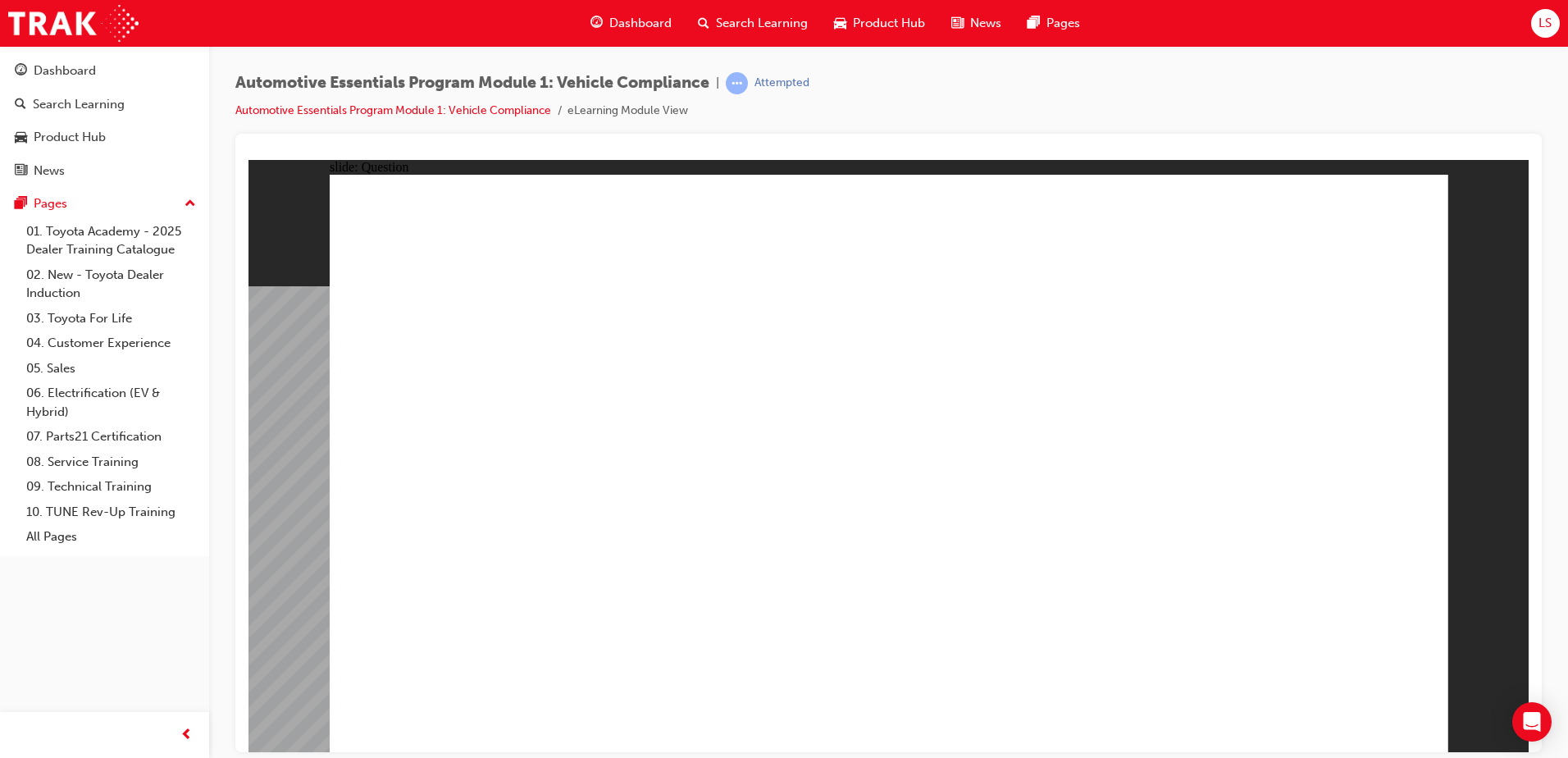
radio input "true"
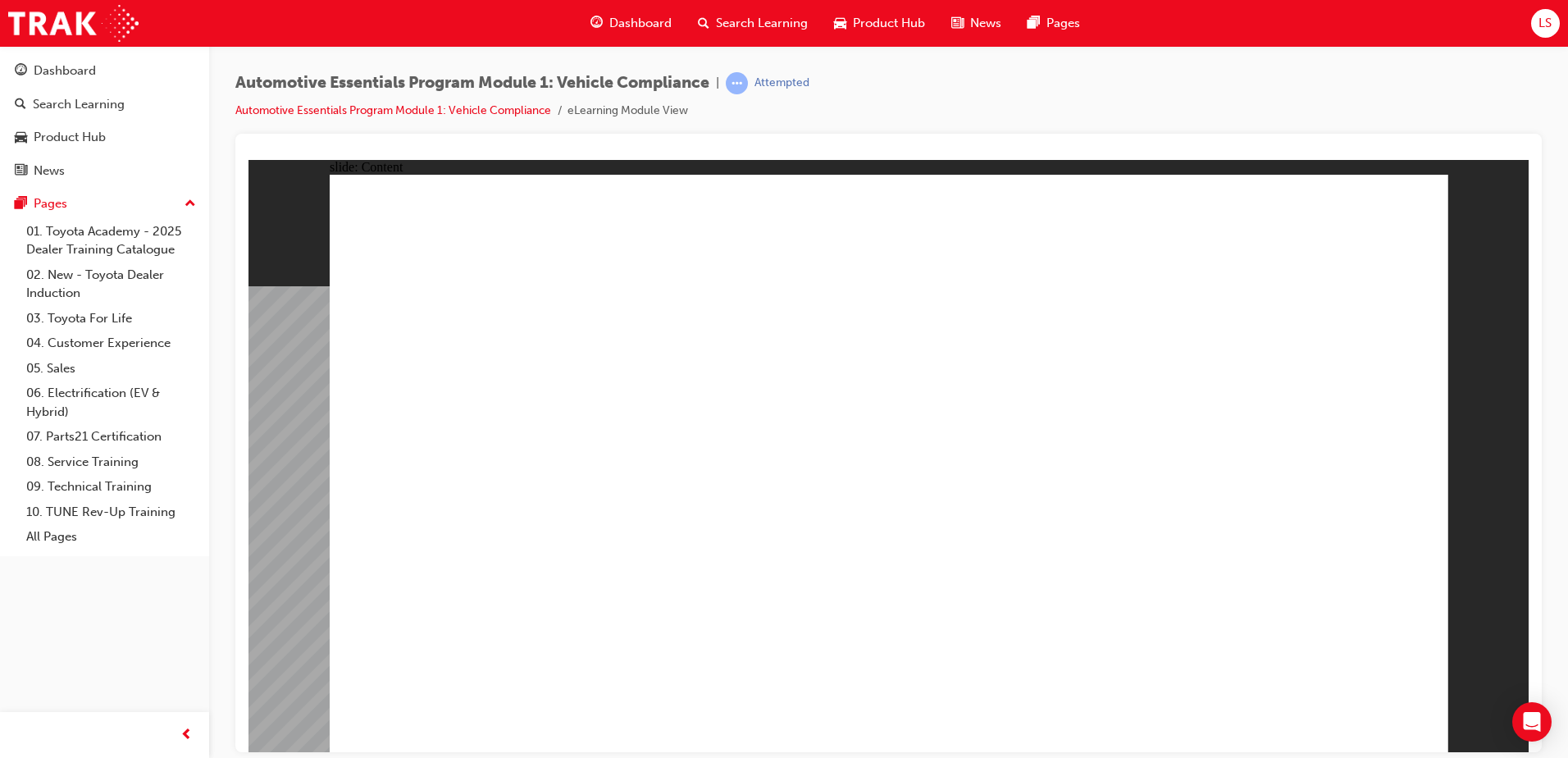
drag, startPoint x: 624, startPoint y: 548, endPoint x: 609, endPoint y: 552, distance: 15.5
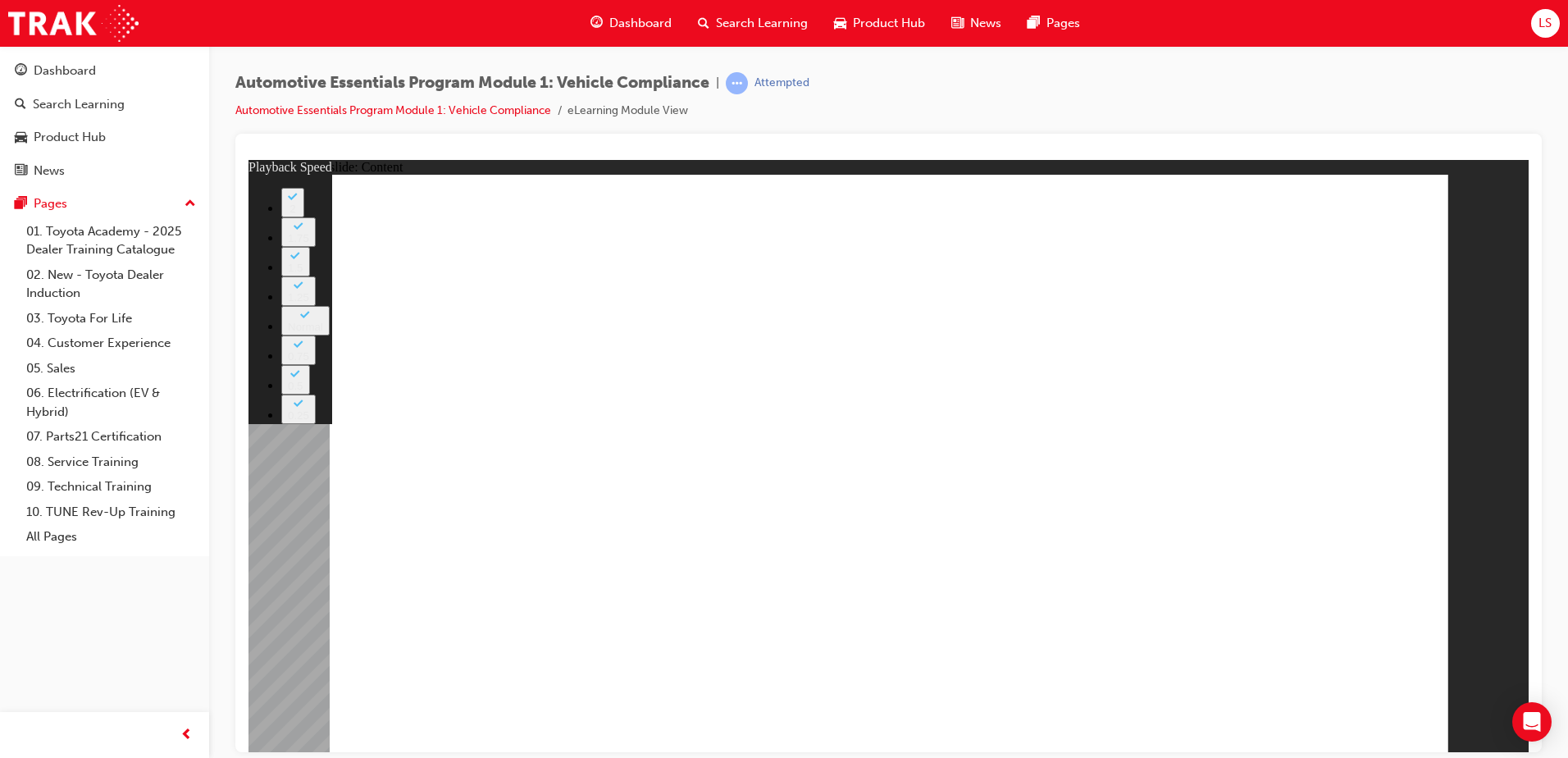
type input "35"
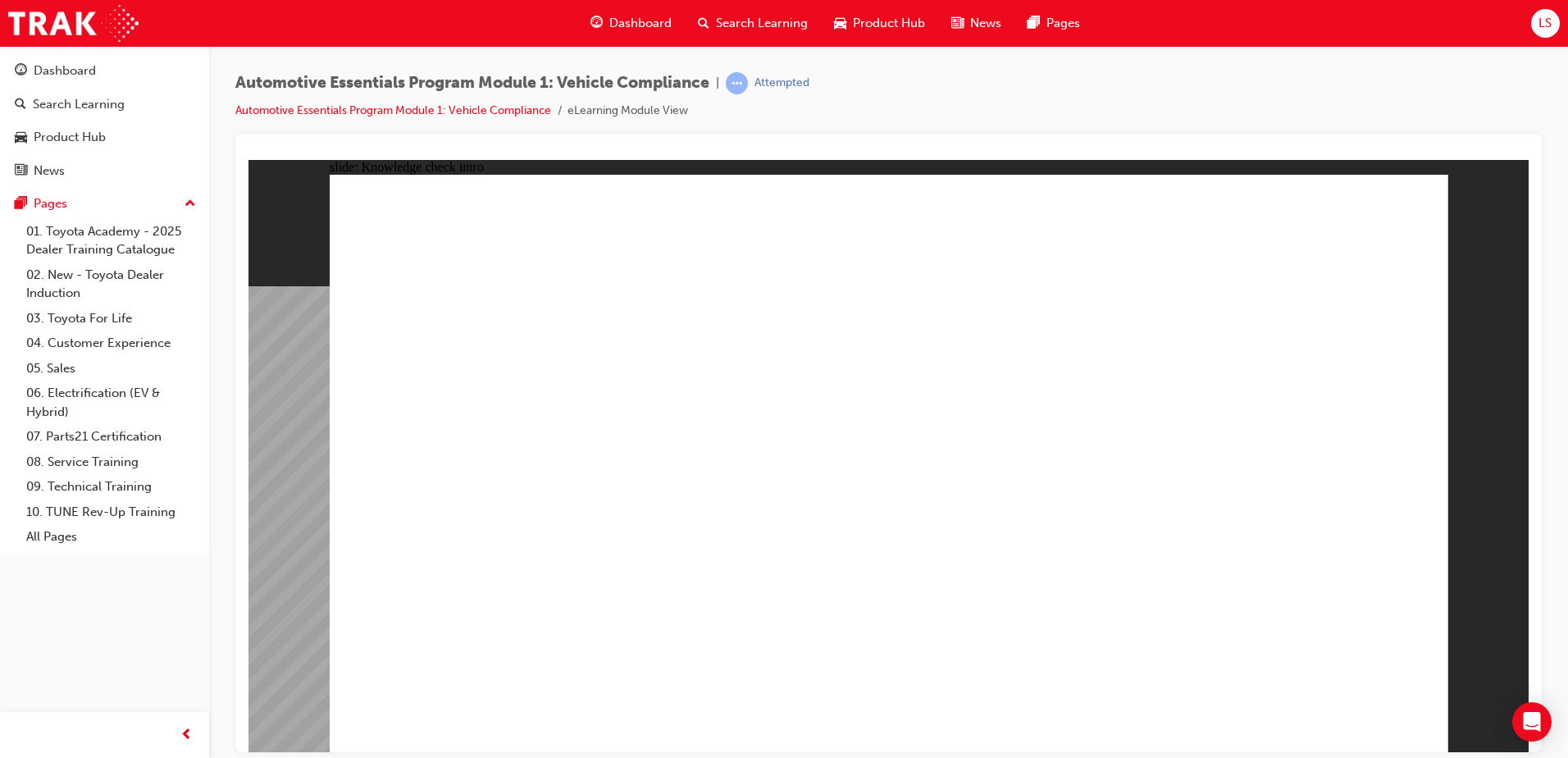
radio input "true"
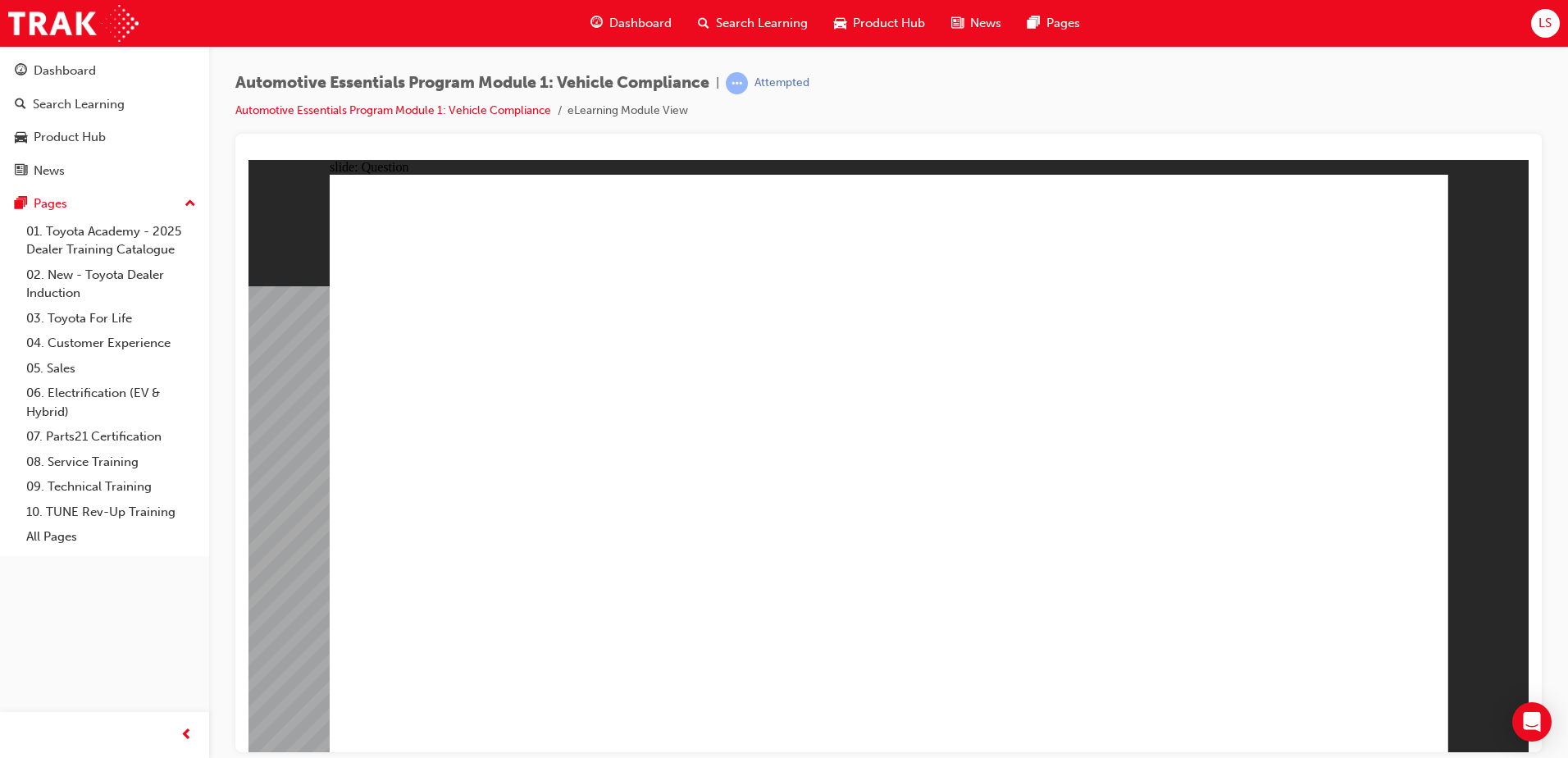
radio input "true"
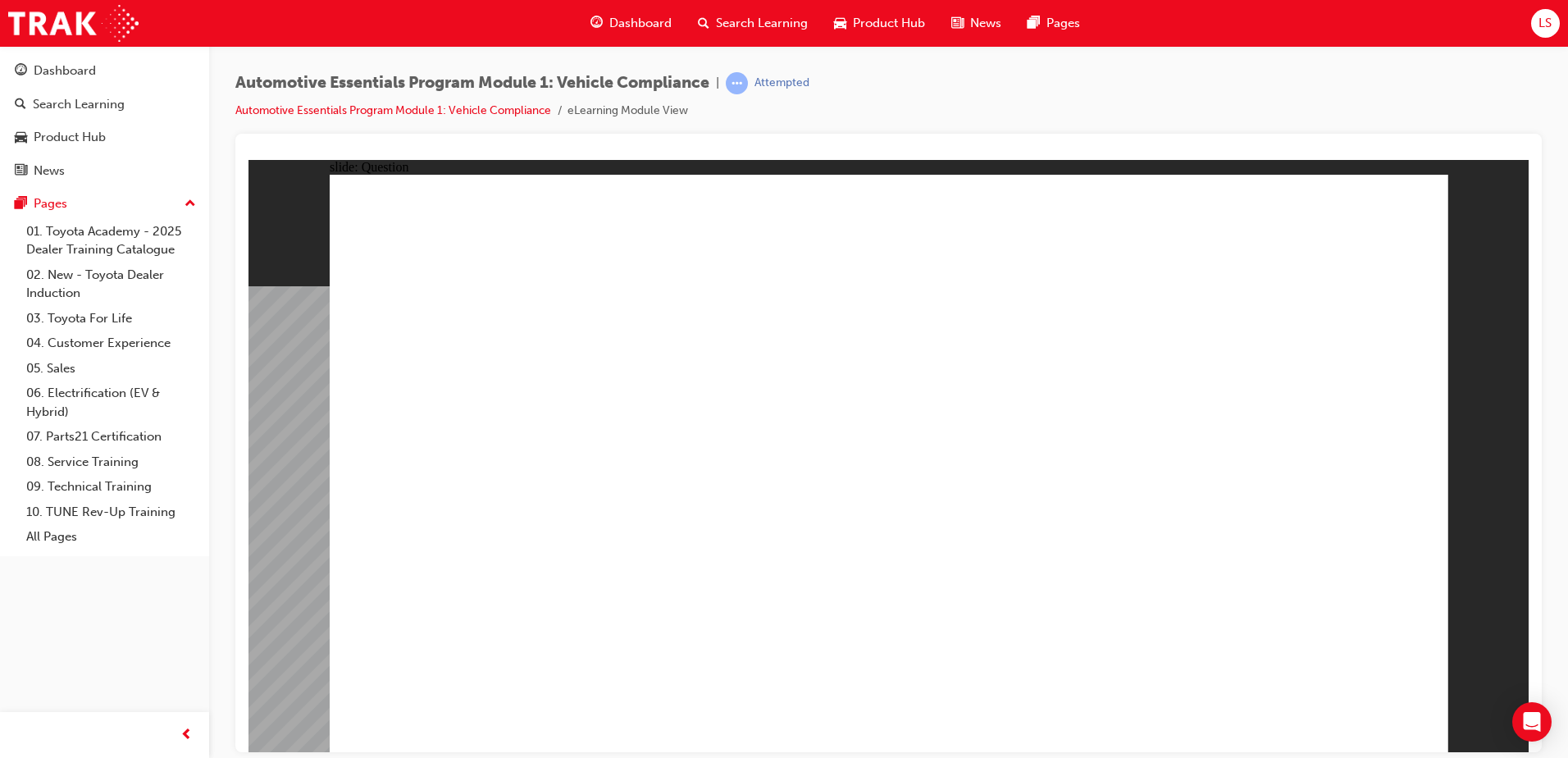
radio input "true"
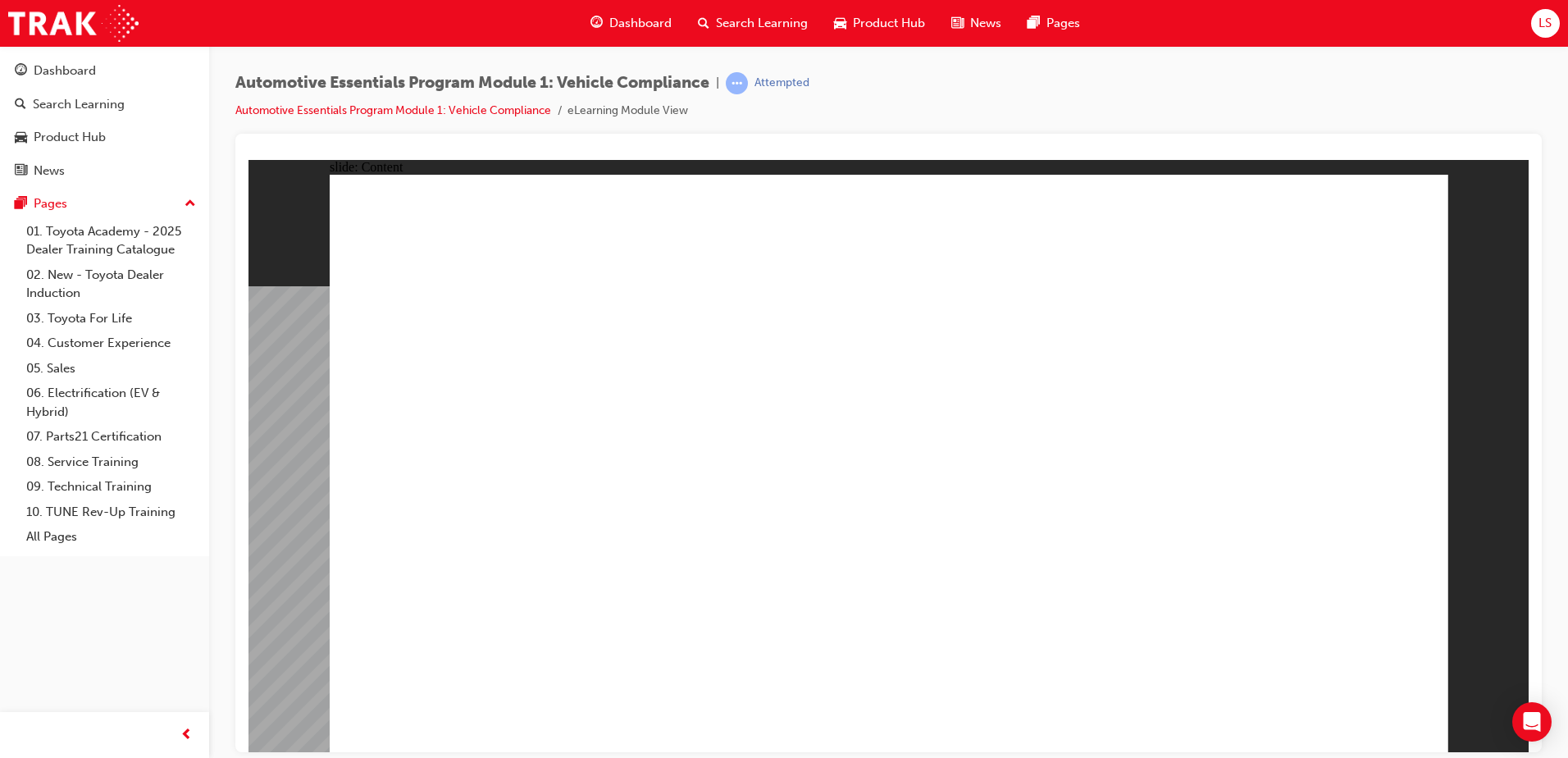
drag, startPoint x: 699, startPoint y: 592, endPoint x: 709, endPoint y: 610, distance: 20.6
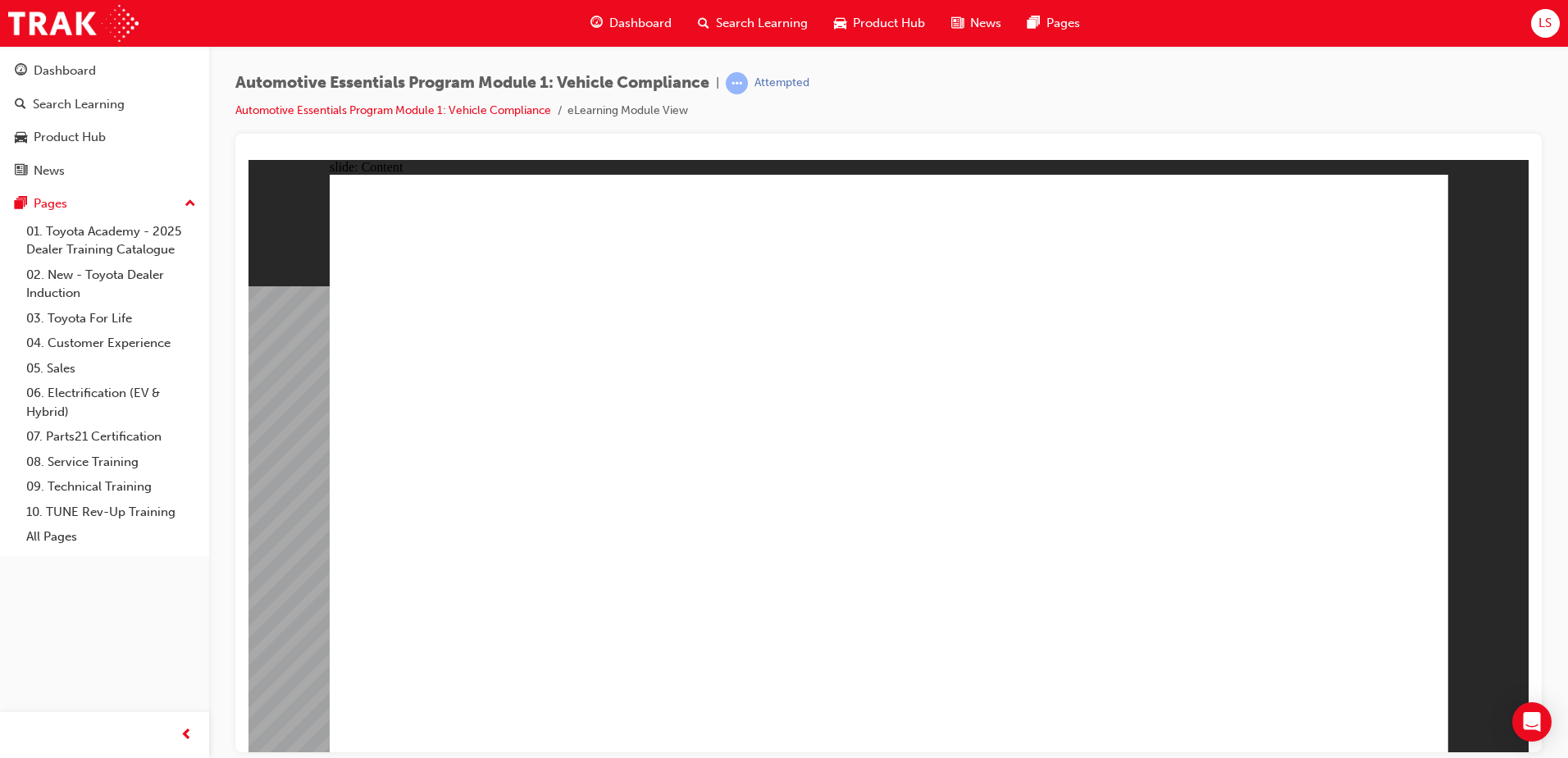
drag, startPoint x: 1291, startPoint y: 280, endPoint x: 1288, endPoint y: 289, distance: 9.5
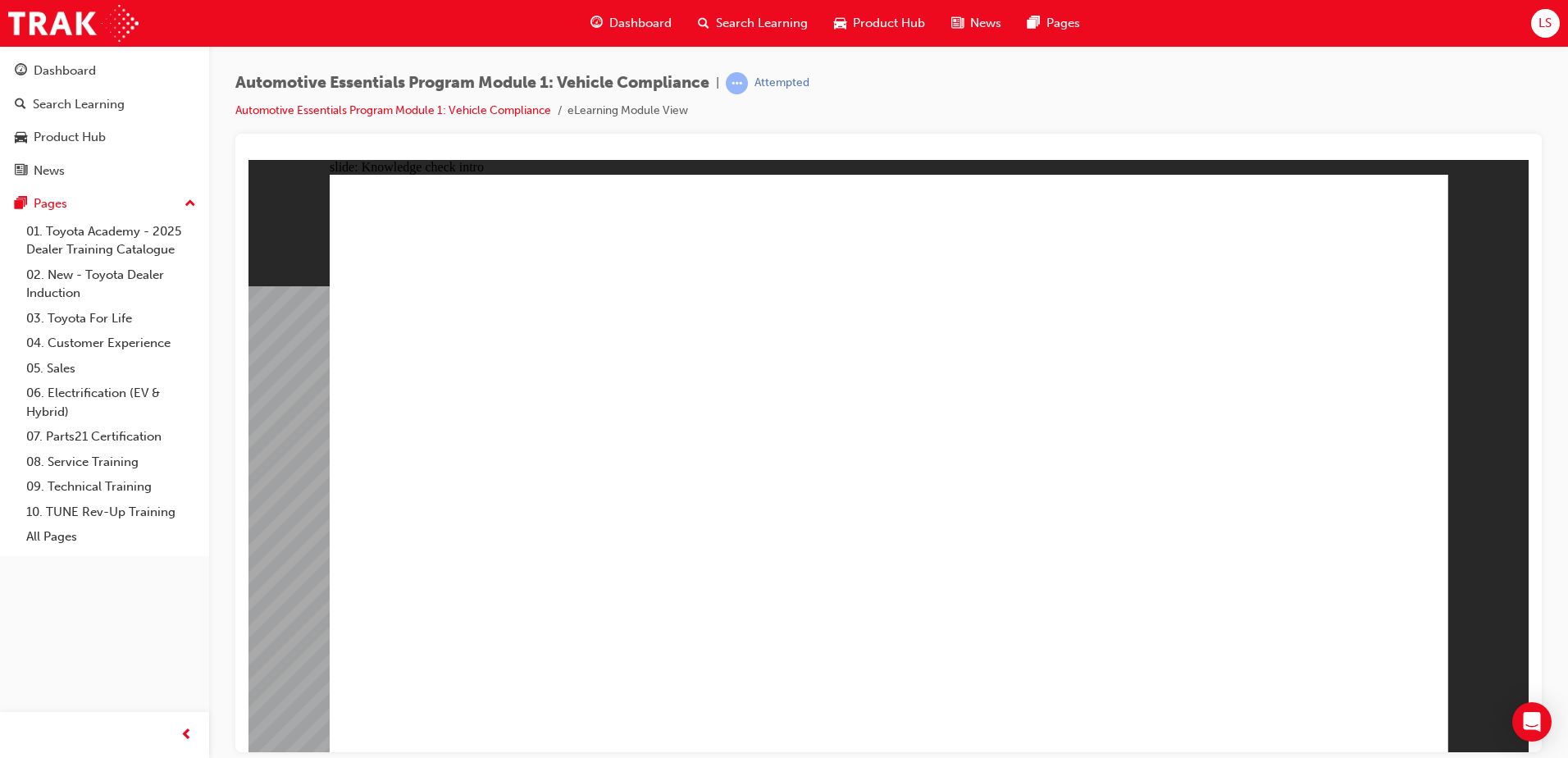
radio input "true"
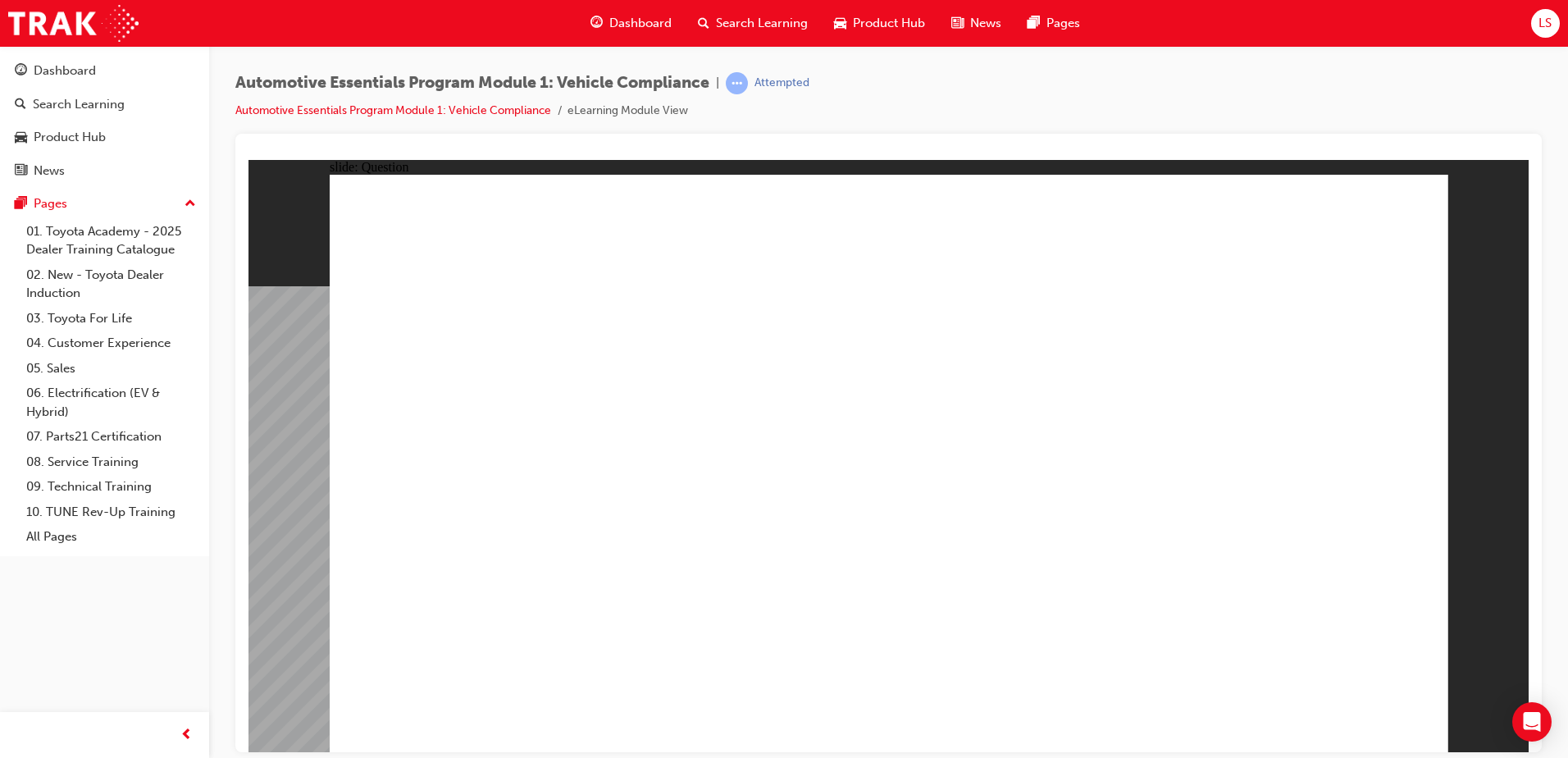
radio input "true"
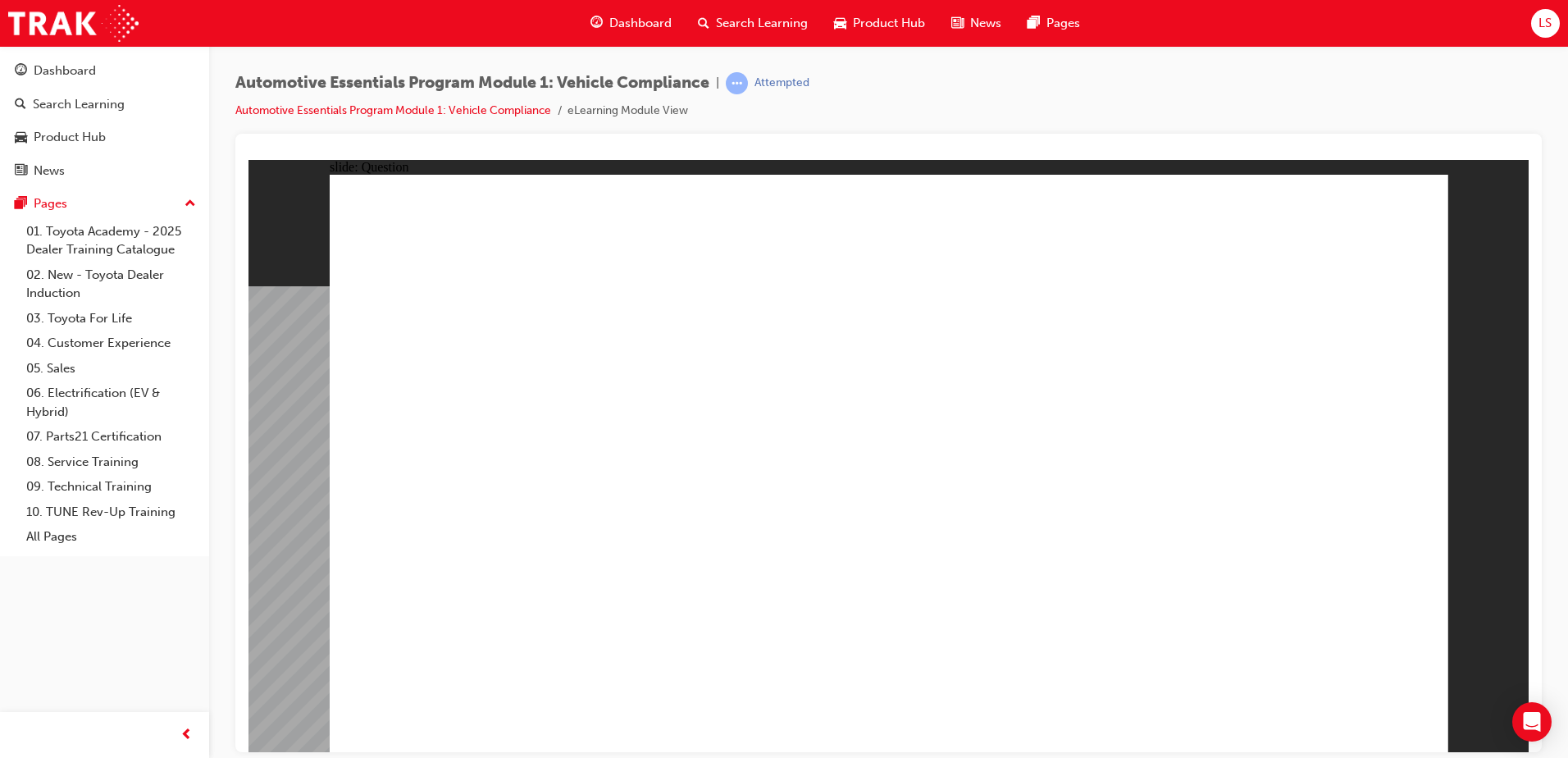
radio input "true"
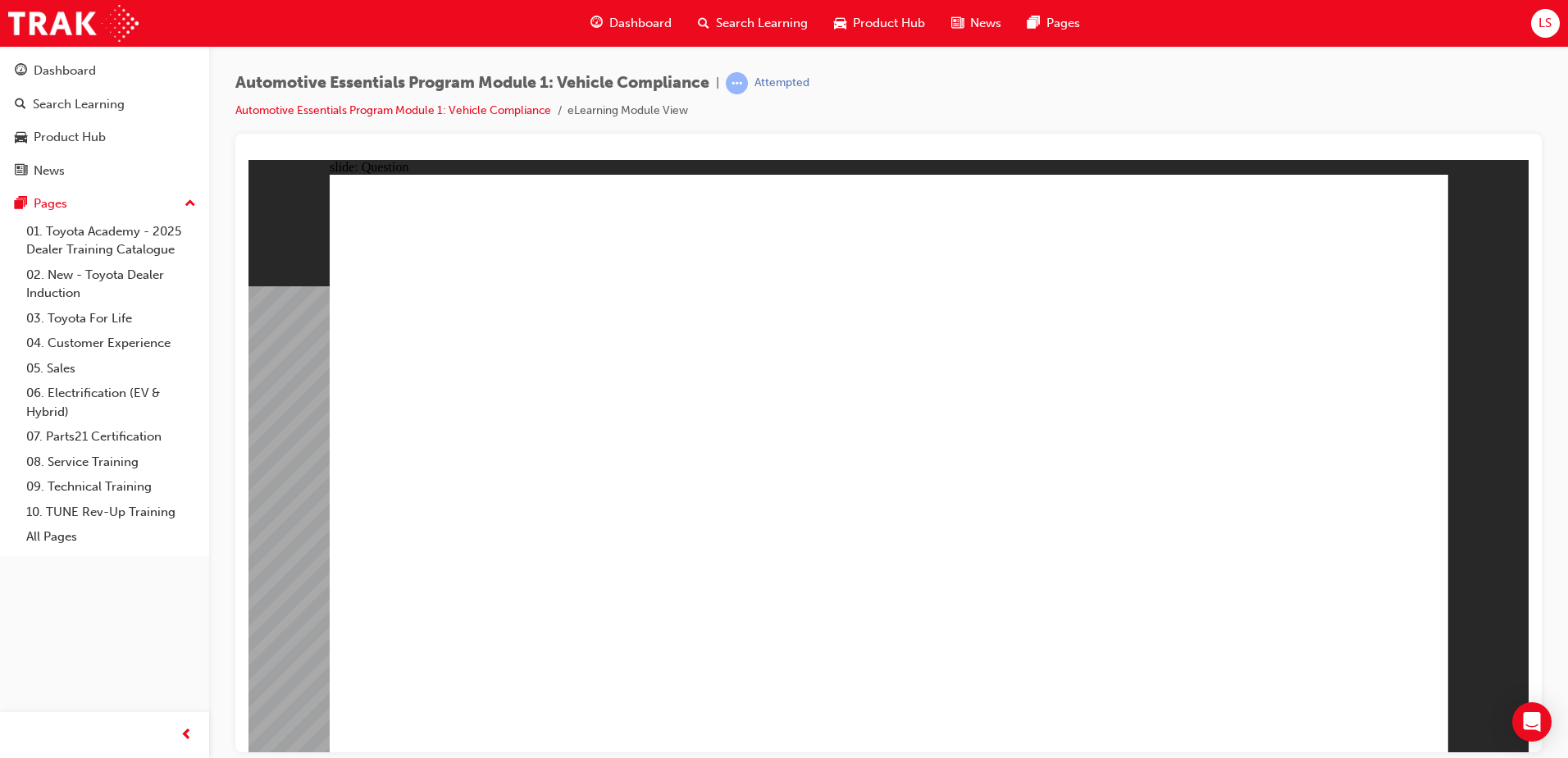
radio input "true"
